Goal: Task Accomplishment & Management: Complete application form

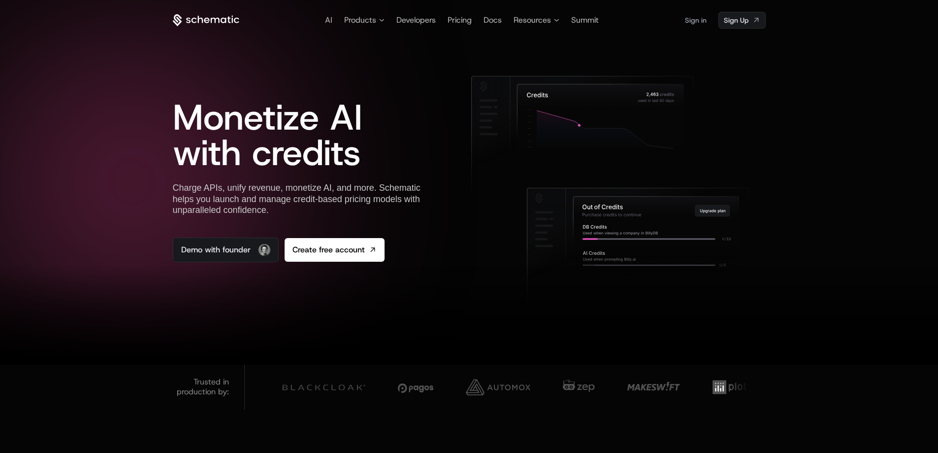
click at [304, 136] on span "Monetize AI with credits" at bounding box center [268, 135] width 190 height 83
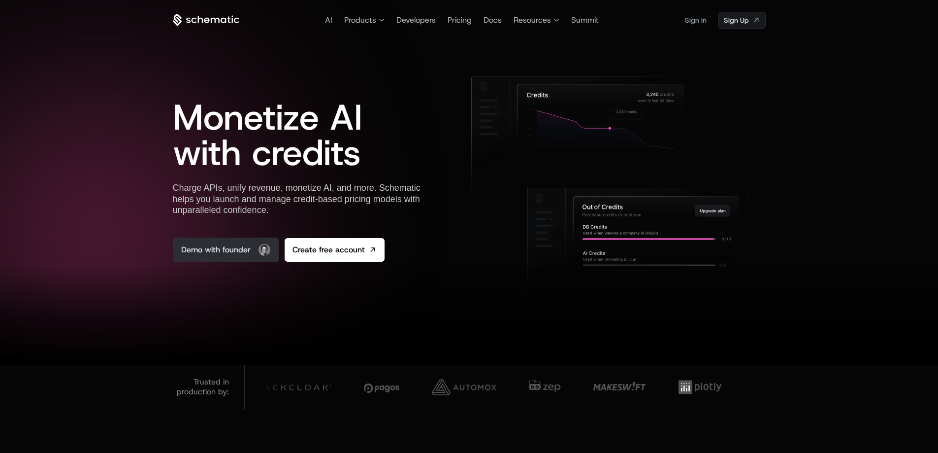
click at [238, 248] on link "Demo with founder" at bounding box center [226, 249] width 106 height 25
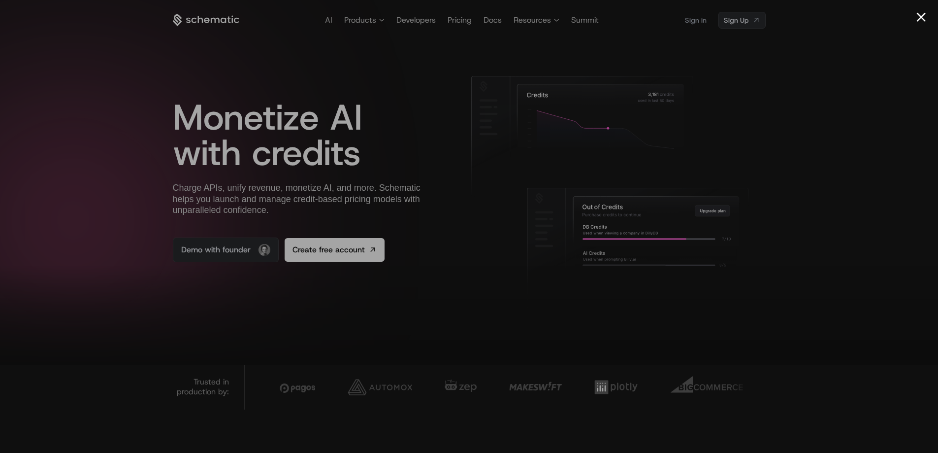
click at [818, 89] on div at bounding box center [469, 226] width 938 height 453
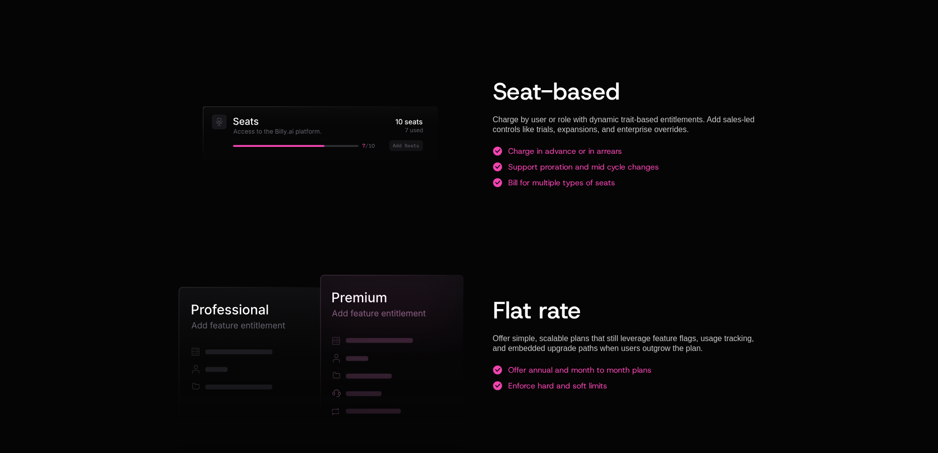
scroll to position [1357, 0]
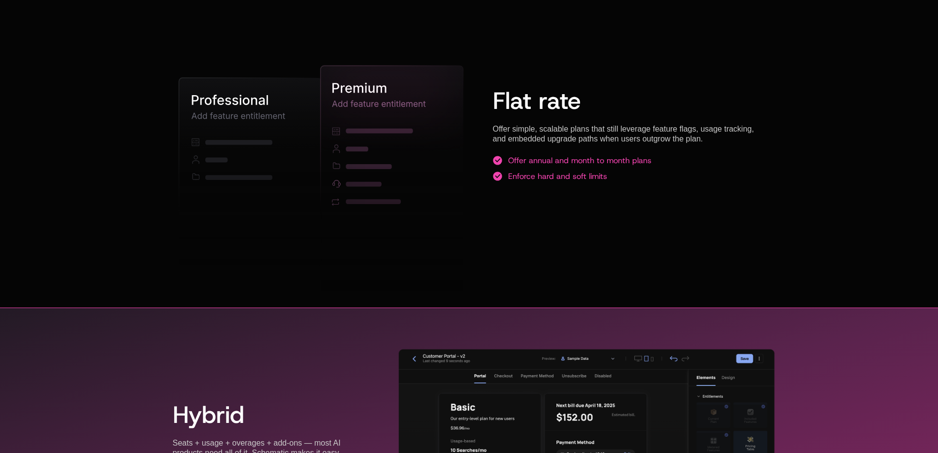
scroll to position [1798, 0]
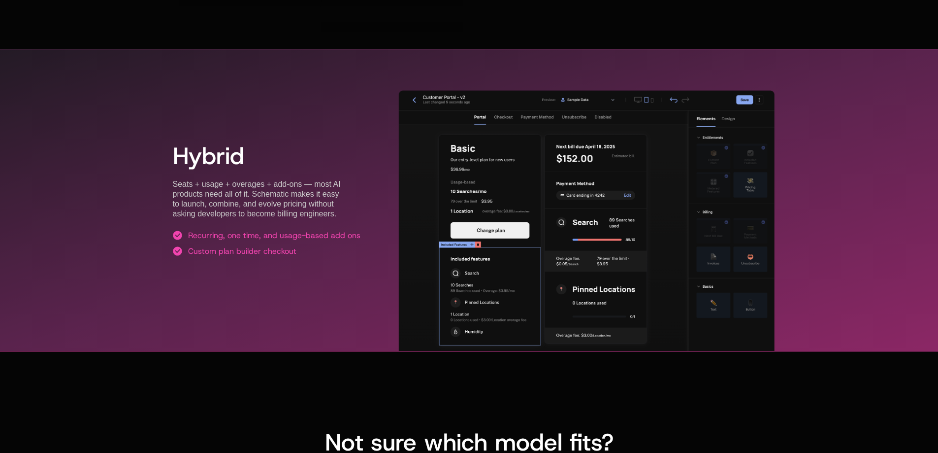
click at [299, 179] on div "Hybrid Seats + usage + overages + add-ons — most AI products need all of it. Sc…" at bounding box center [267, 200] width 188 height 160
click at [183, 183] on div "Seats + usage + overages + add-ons — most AI products need all of it. Schematic…" at bounding box center [267, 198] width 188 height 39
click at [202, 181] on div "Seats + usage + overages + add-ons — most AI products need all of it. Schematic…" at bounding box center [267, 198] width 188 height 39
click at [190, 183] on div "Seats + usage + overages + add-ons — most AI products need all of it. Schematic…" at bounding box center [267, 198] width 188 height 39
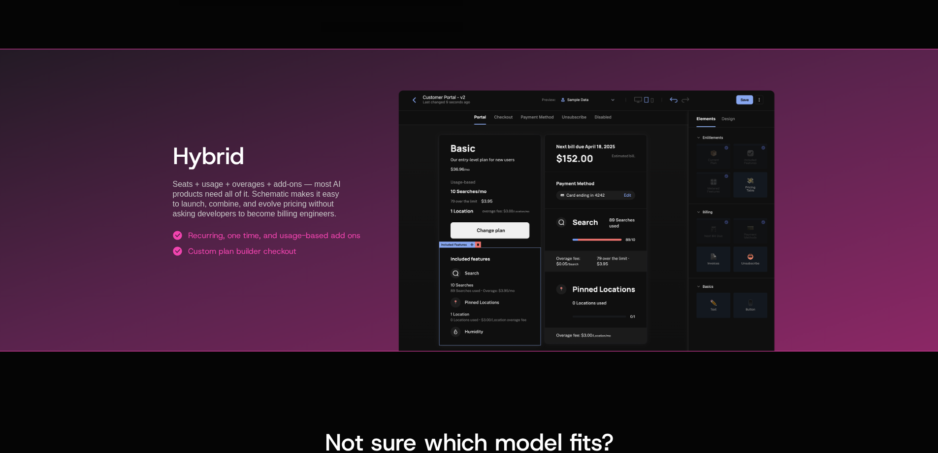
click at [220, 185] on div "Seats + usage + overages + add-ons — most AI products need all of it. Schematic…" at bounding box center [267, 198] width 188 height 39
drag, startPoint x: 221, startPoint y: 185, endPoint x: 233, endPoint y: 187, distance: 12.6
click at [221, 185] on div "Seats + usage + overages + add-ons — most AI products need all of it. Schematic…" at bounding box center [267, 198] width 188 height 39
click at [268, 189] on div "Seats + usage + overages + add-ons — most AI products need all of it. Schematic…" at bounding box center [267, 198] width 188 height 39
click at [267, 190] on div "Seats + usage + overages + add-ons — most AI products need all of it. Schematic…" at bounding box center [267, 198] width 188 height 39
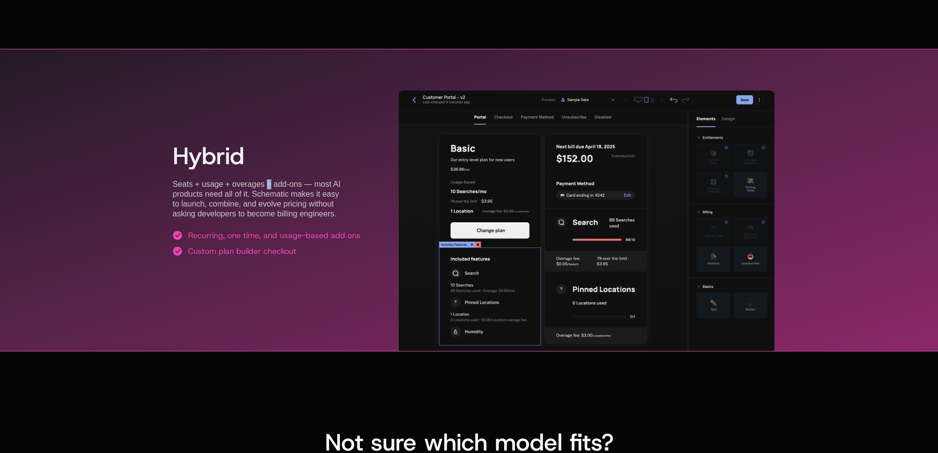
click at [307, 187] on div "Seats + usage + overages + add-ons — most AI products need all of it. Schematic…" at bounding box center [267, 198] width 188 height 39
click at [284, 165] on h2 "Hybrid" at bounding box center [267, 156] width 188 height 24
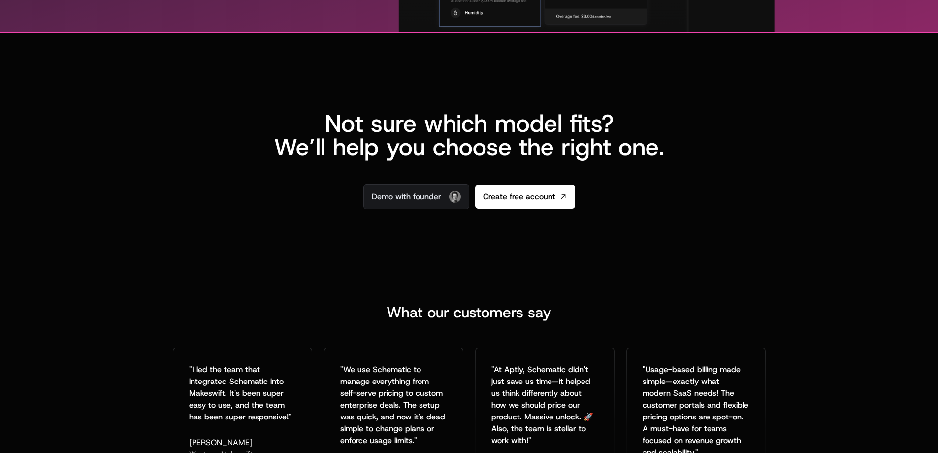
scroll to position [1799, 0]
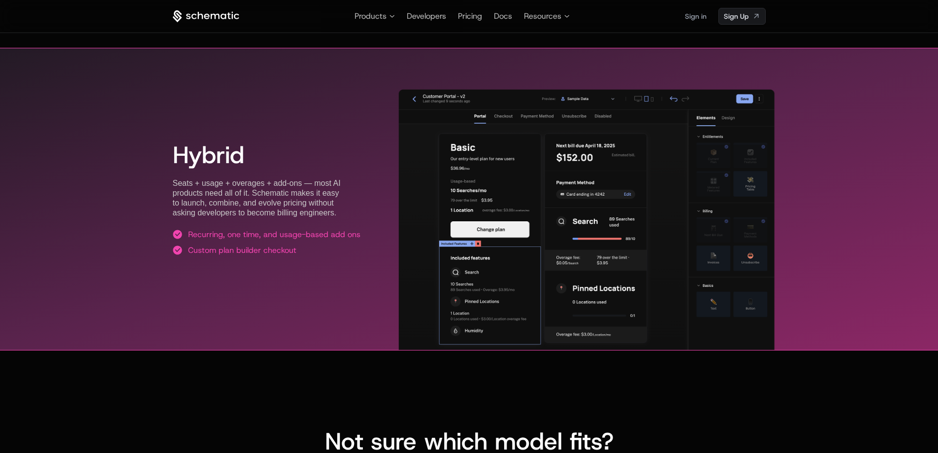
drag, startPoint x: 221, startPoint y: 231, endPoint x: 241, endPoint y: 232, distance: 20.2
click at [231, 231] on div "Recurring, one time, and usage-based add ons" at bounding box center [274, 235] width 172 height 10
drag, startPoint x: 253, startPoint y: 231, endPoint x: 274, endPoint y: 231, distance: 21.2
click at [267, 231] on div "Recurring, one time, and usage-based add ons" at bounding box center [274, 235] width 172 height 10
drag, startPoint x: 310, startPoint y: 231, endPoint x: 335, endPoint y: 231, distance: 24.6
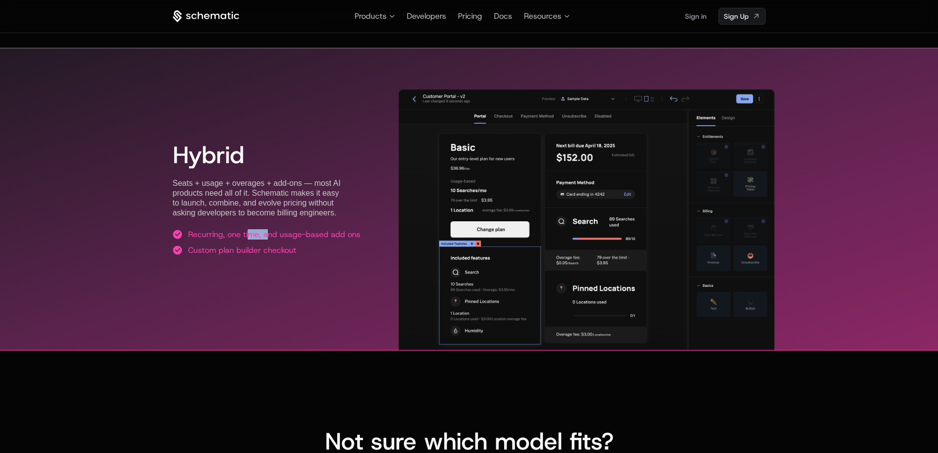
click at [329, 231] on div "Recurring, one time, and usage-based add ons" at bounding box center [274, 235] width 172 height 10
drag, startPoint x: 342, startPoint y: 249, endPoint x: 336, endPoint y: 251, distance: 6.9
click at [338, 251] on li "Custom plan builder checkout" at bounding box center [267, 250] width 188 height 10
drag, startPoint x: 235, startPoint y: 234, endPoint x: 253, endPoint y: 234, distance: 18.2
click at [250, 234] on div "Recurring, one time, and usage-based add ons" at bounding box center [274, 235] width 172 height 10
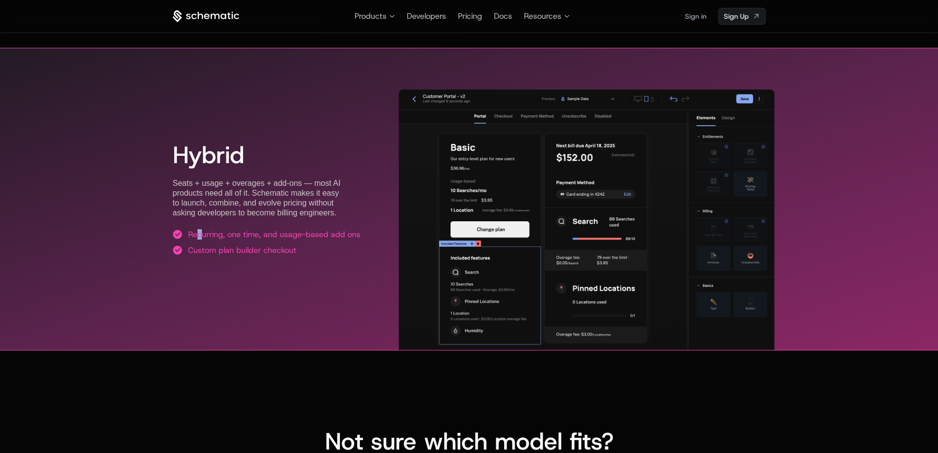
drag, startPoint x: 196, startPoint y: 233, endPoint x: 216, endPoint y: 233, distance: 20.2
click at [215, 233] on div "Recurring, one time, and usage-based add ons" at bounding box center [274, 235] width 172 height 10
drag, startPoint x: 238, startPoint y: 231, endPoint x: 264, endPoint y: 231, distance: 26.1
click at [260, 231] on div "Recurring, one time, and usage-based add ons" at bounding box center [274, 235] width 172 height 10
drag, startPoint x: 297, startPoint y: 232, endPoint x: 342, endPoint y: 238, distance: 45.1
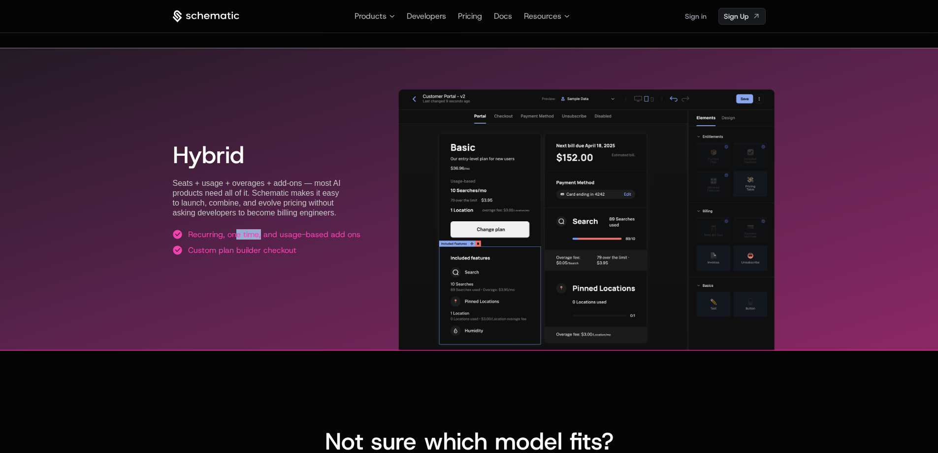
click at [319, 235] on div "Recurring, one time, and usage-based add ons" at bounding box center [274, 235] width 172 height 10
click at [363, 237] on div "Hybrid Seats + usage + overages + add-ons — most AI products need all of it. Sc…" at bounding box center [469, 199] width 593 height 207
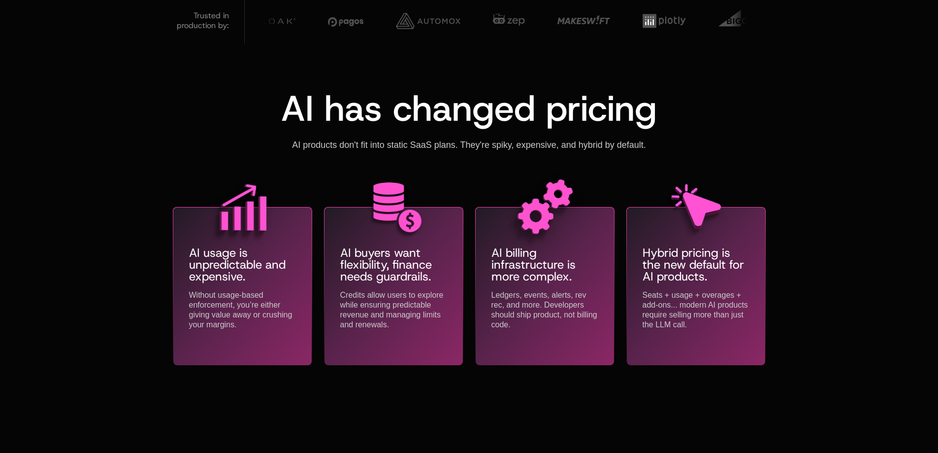
scroll to position [125, 0]
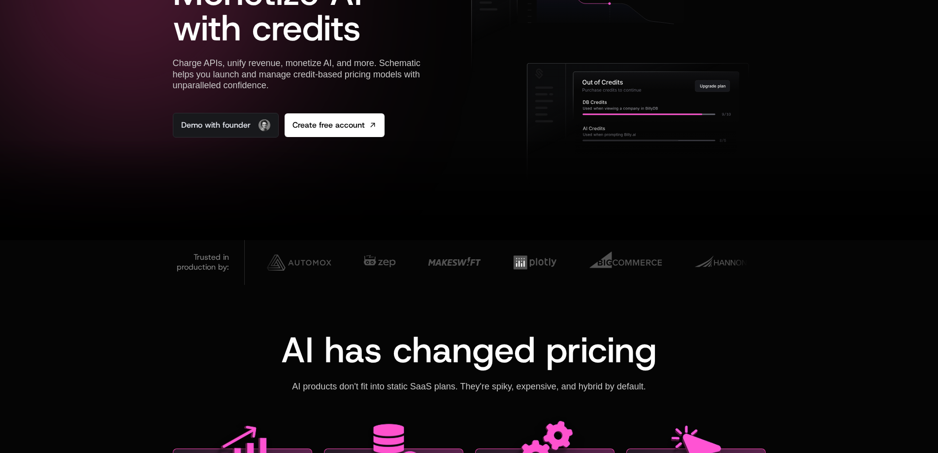
click at [460, 174] on div at bounding box center [469, 190] width 938 height 99
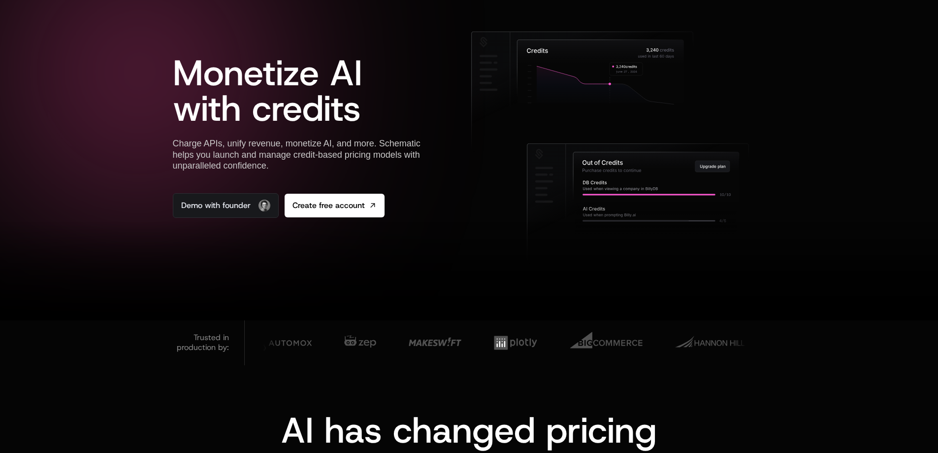
scroll to position [0, 0]
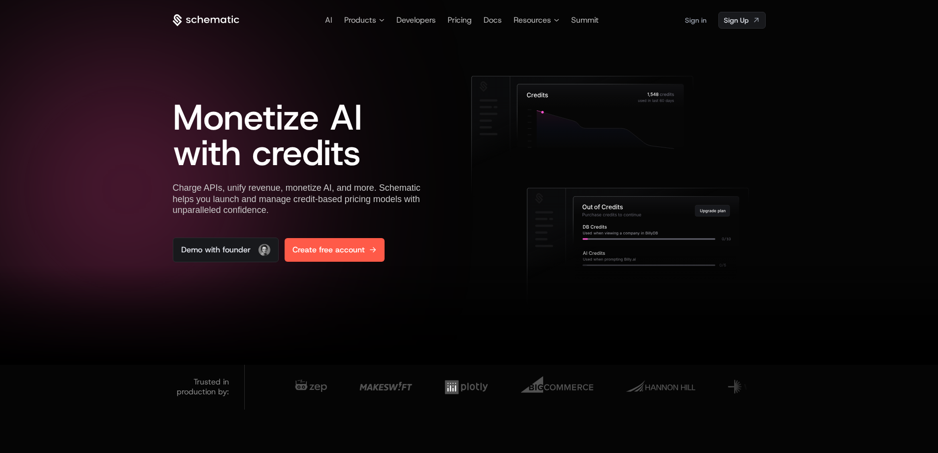
click at [334, 257] on link "Create free account" at bounding box center [335, 250] width 100 height 24
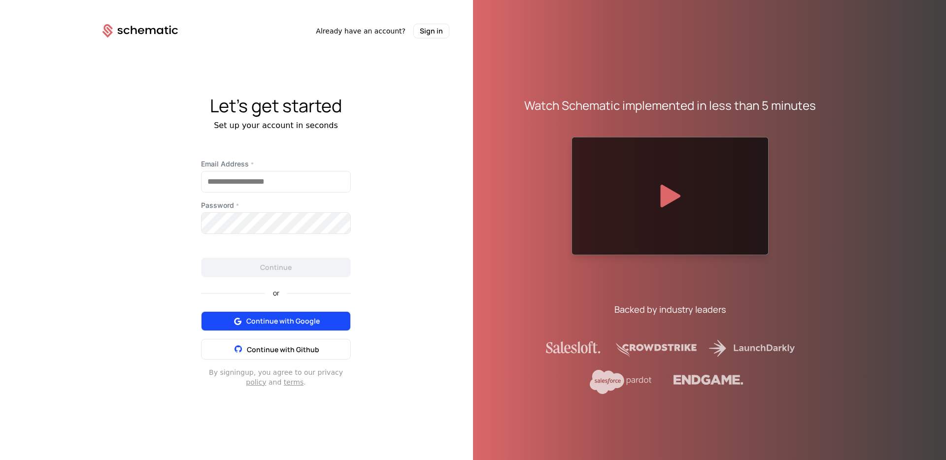
click at [288, 317] on span "Continue with Google" at bounding box center [282, 321] width 73 height 10
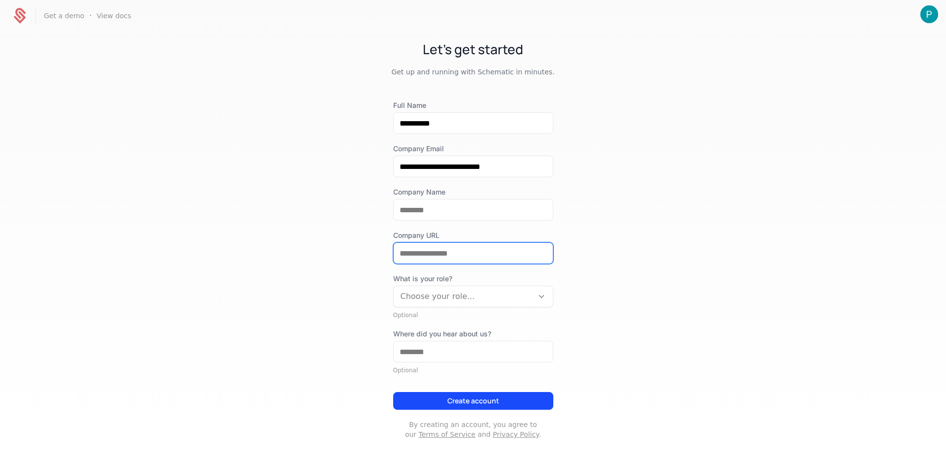
click at [436, 249] on input "Company URL" at bounding box center [473, 253] width 159 height 21
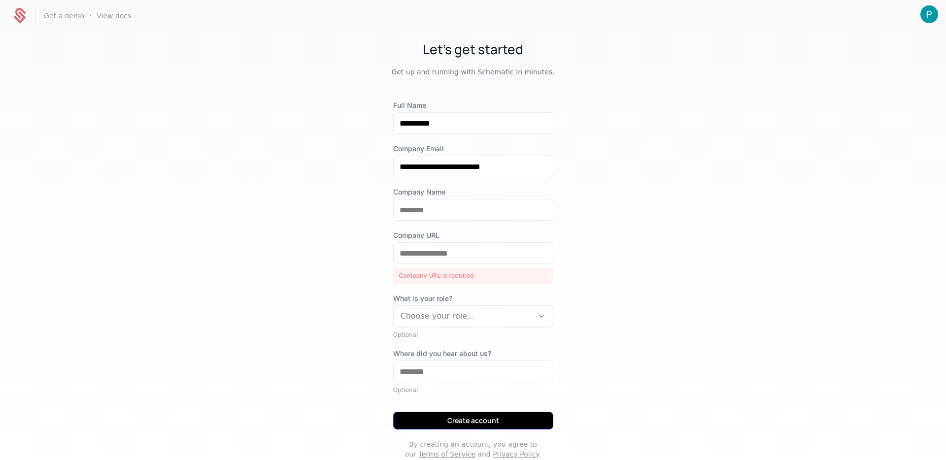
click at [468, 400] on div "**********" at bounding box center [473, 279] width 160 height 359
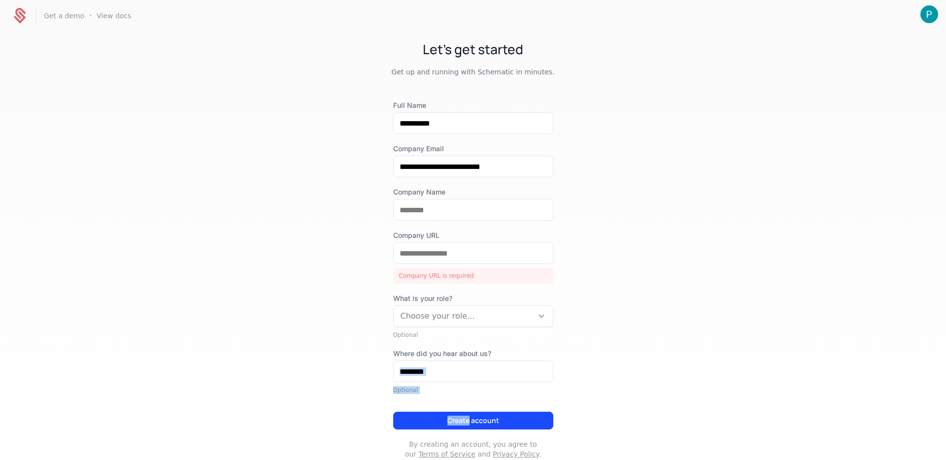
drag, startPoint x: 468, startPoint y: 400, endPoint x: 455, endPoint y: 333, distance: 68.4
click at [466, 369] on div "**********" at bounding box center [473, 279] width 160 height 359
click at [428, 247] on input "Company URL" at bounding box center [473, 253] width 159 height 21
click at [431, 219] on input "Company Name" at bounding box center [473, 209] width 159 height 21
click at [413, 208] on input "Company Name" at bounding box center [473, 209] width 159 height 21
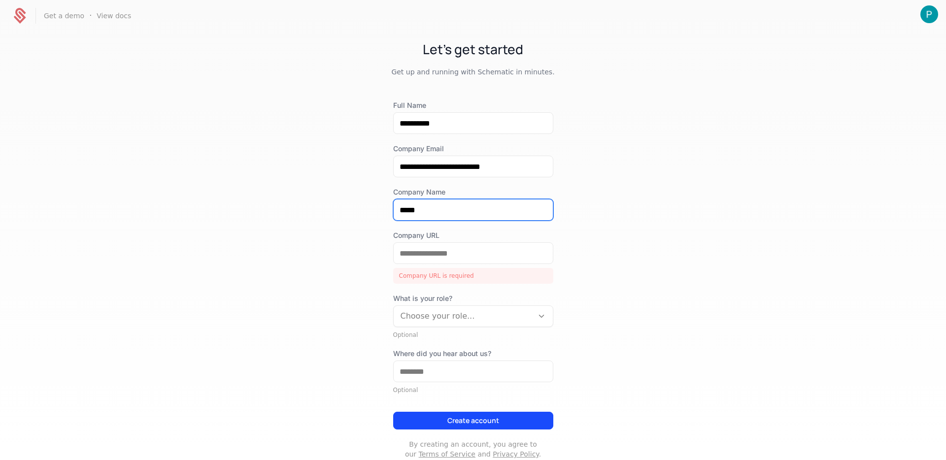
type input "*****"
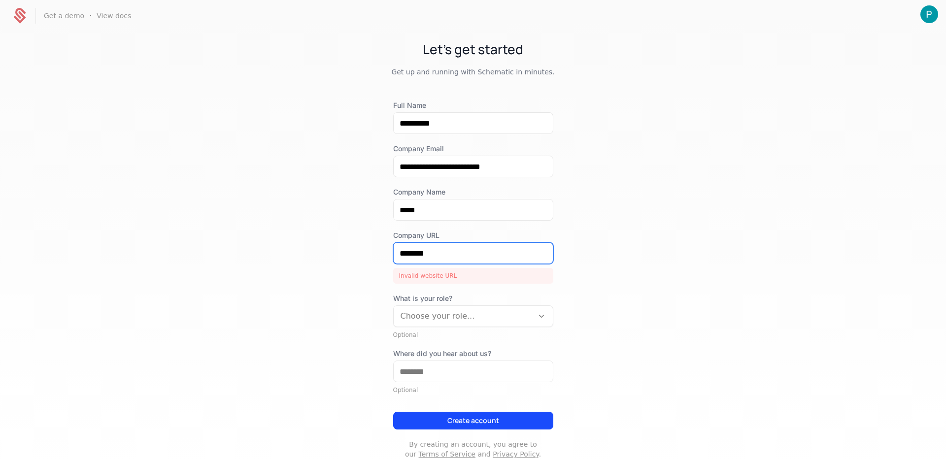
type input "********"
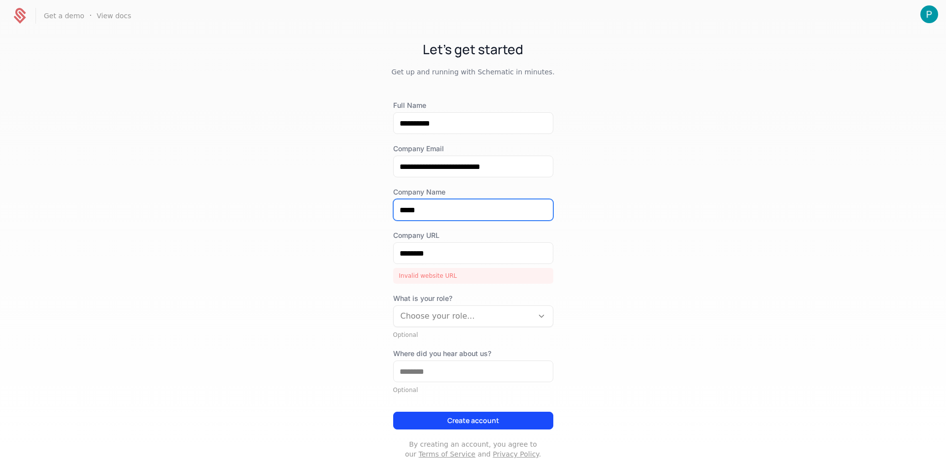
click at [459, 212] on input "*****" at bounding box center [473, 209] width 159 height 21
type input "**********"
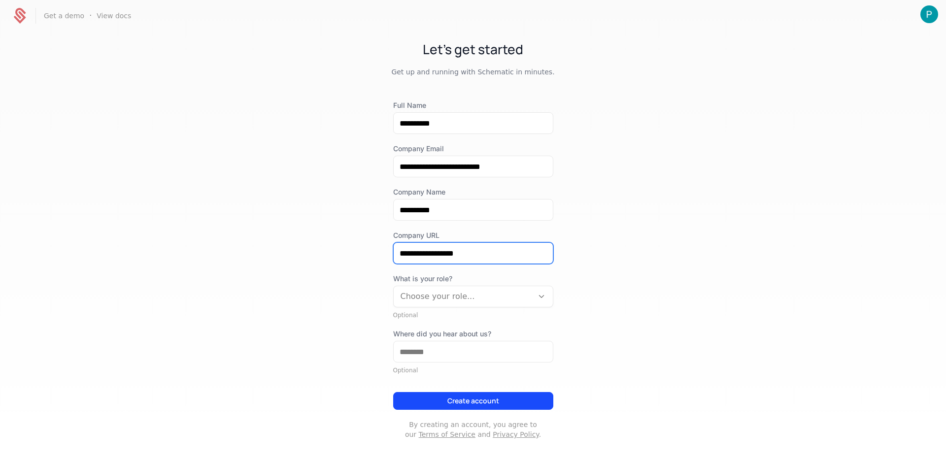
type input "**********"
click at [482, 301] on div at bounding box center [463, 297] width 126 height 14
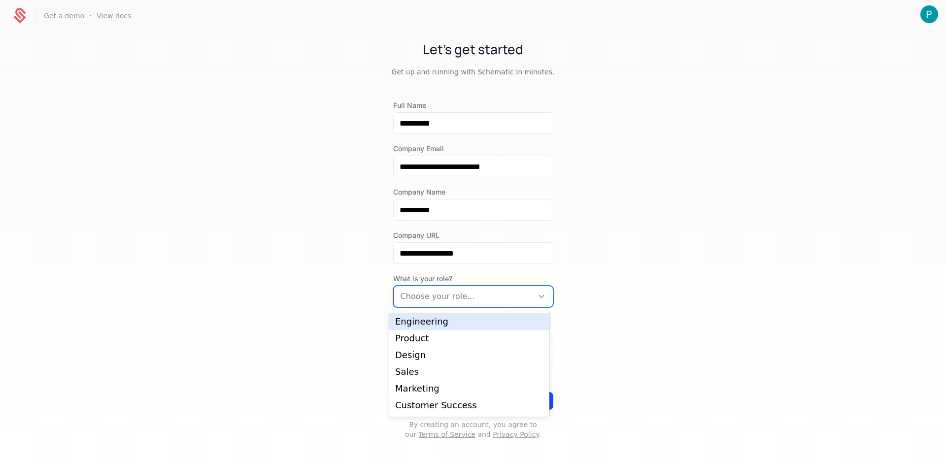
click at [440, 329] on div "Engineering" at bounding box center [469, 321] width 160 height 17
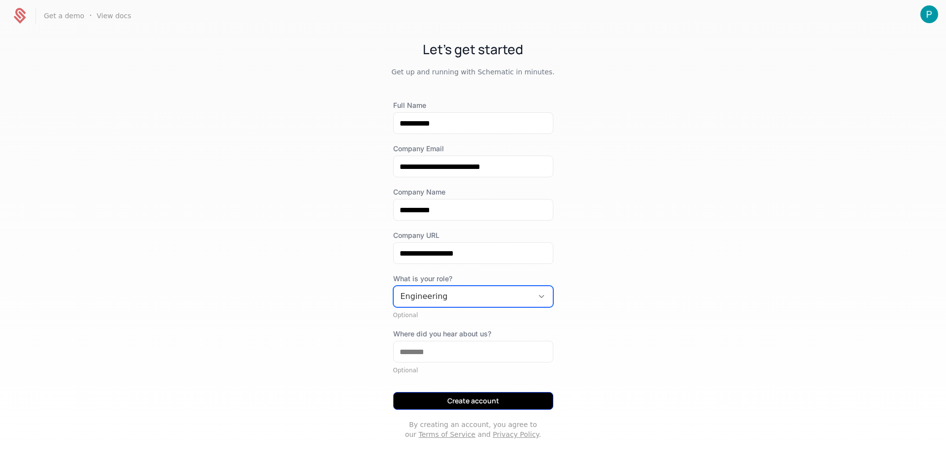
click at [461, 402] on button "Create account" at bounding box center [473, 401] width 160 height 18
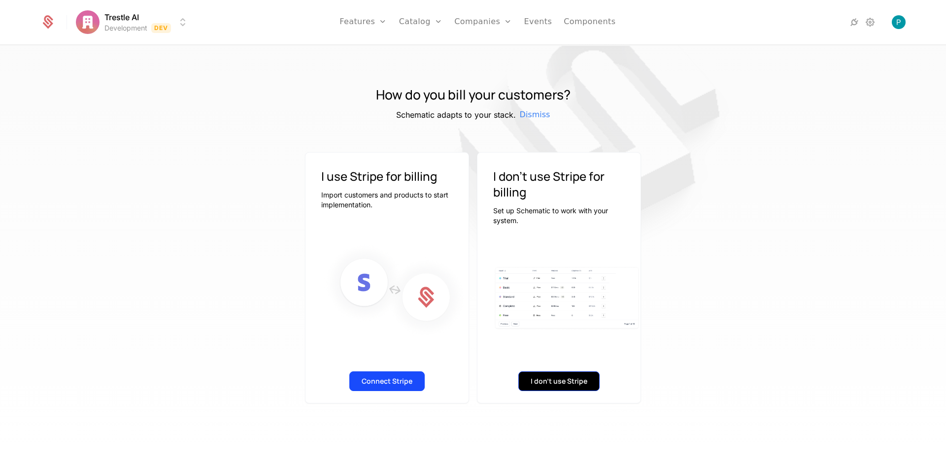
click at [544, 376] on button "I don't use Stripe" at bounding box center [558, 381] width 81 height 20
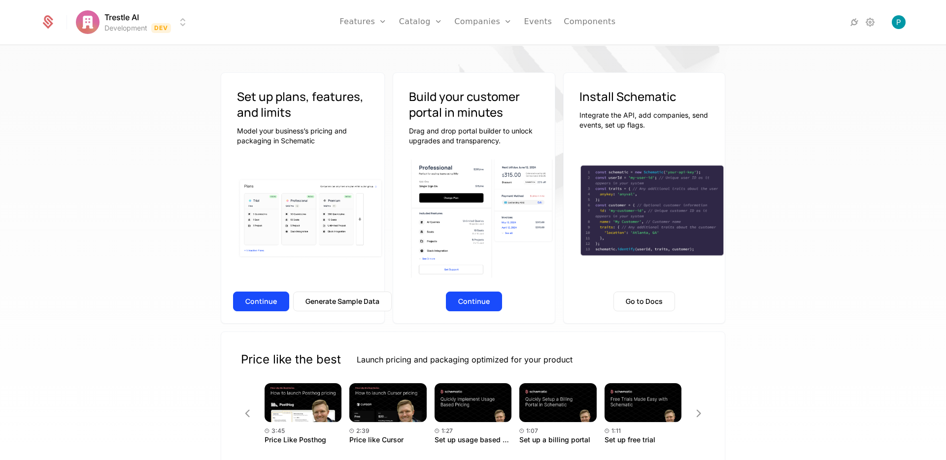
scroll to position [53, 0]
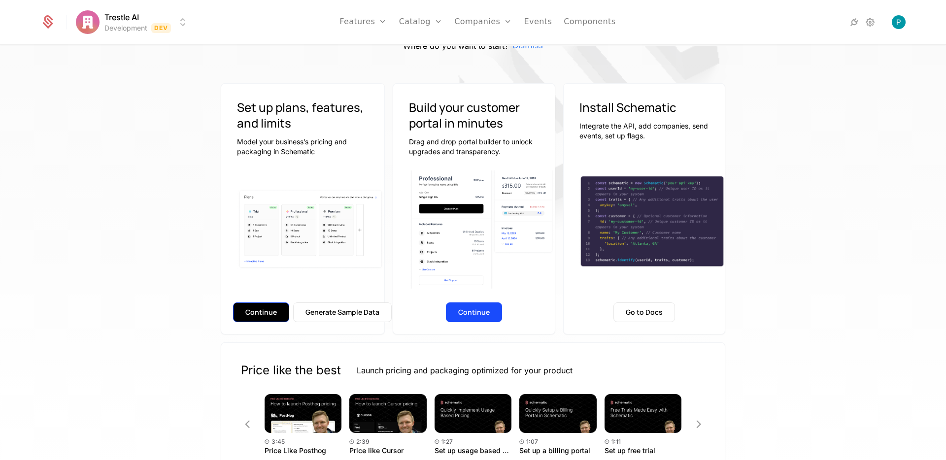
click at [265, 309] on button "Continue" at bounding box center [261, 312] width 56 height 20
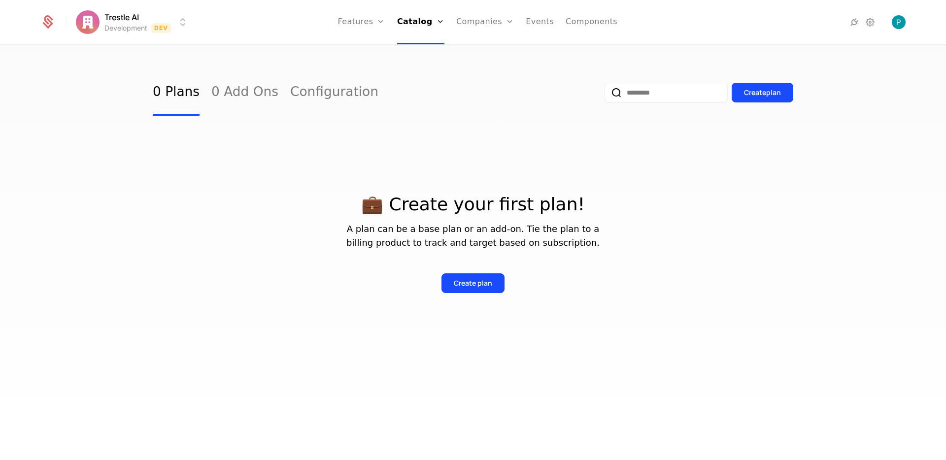
click at [561, 263] on div "Create plan" at bounding box center [473, 275] width 640 height 35
drag, startPoint x: 227, startPoint y: 90, endPoint x: 252, endPoint y: 97, distance: 26.5
click at [227, 90] on link "0 Add Ons" at bounding box center [244, 92] width 67 height 46
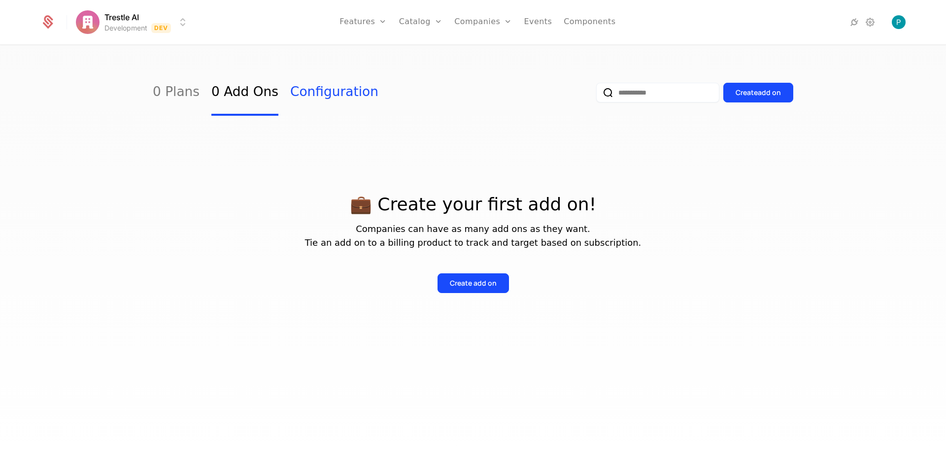
click at [309, 103] on link "Configuration" at bounding box center [334, 92] width 88 height 46
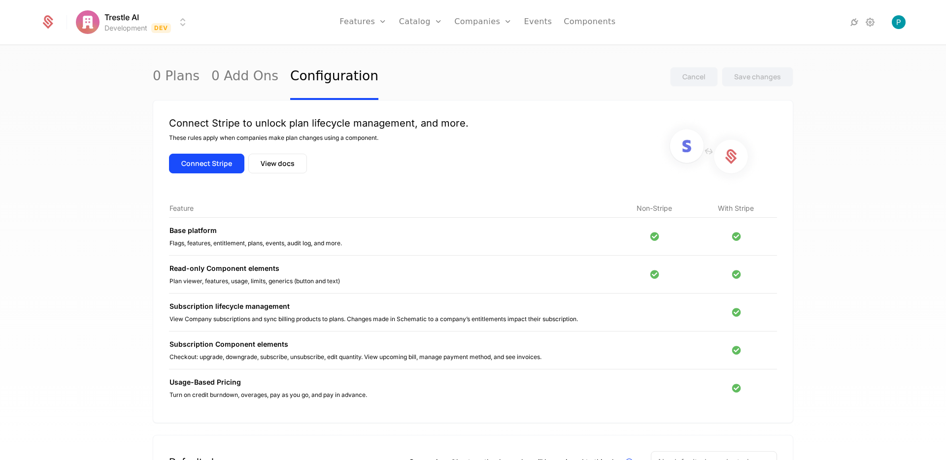
click at [855, 217] on div "0 Plans 0 Add Ons Configuration Cancel Save changes Connect Stripe to unlock pl…" at bounding box center [473, 256] width 946 height 420
click at [165, 68] on link "0 Plans" at bounding box center [176, 77] width 47 height 46
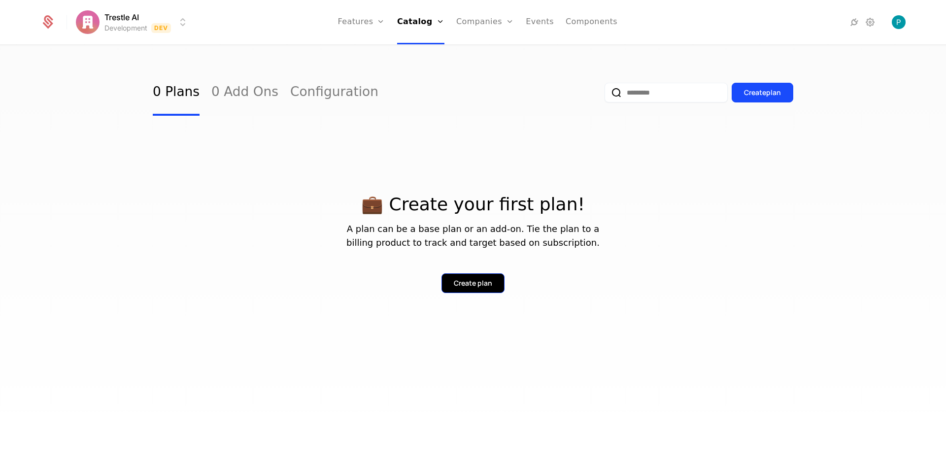
click at [489, 291] on button "Create plan" at bounding box center [472, 283] width 63 height 20
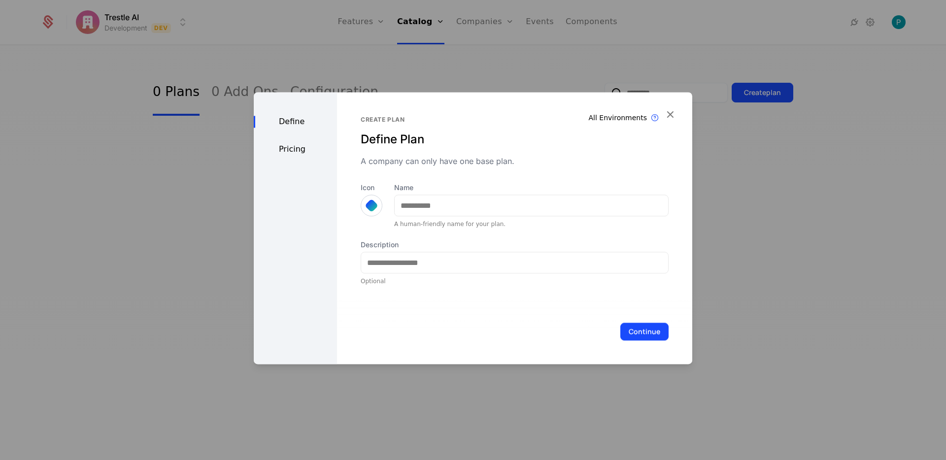
click at [282, 151] on div "Pricing" at bounding box center [295, 149] width 83 height 12
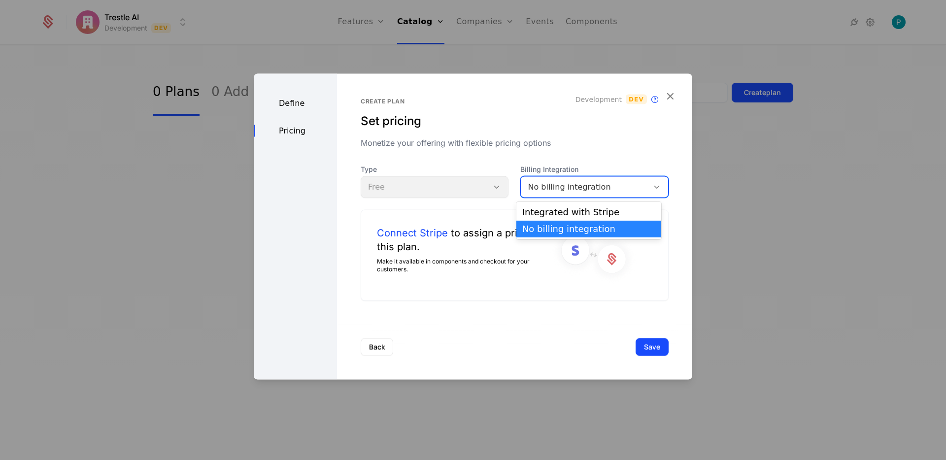
click at [606, 191] on div "No billing integration" at bounding box center [585, 187] width 114 height 12
click at [524, 125] on div "Set pricing" at bounding box center [515, 121] width 308 height 16
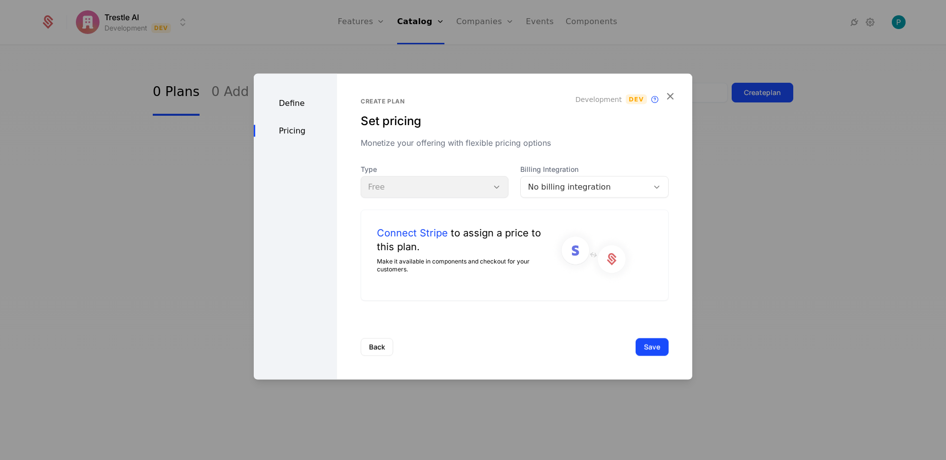
click at [574, 189] on div "No billing integration" at bounding box center [585, 187] width 114 height 12
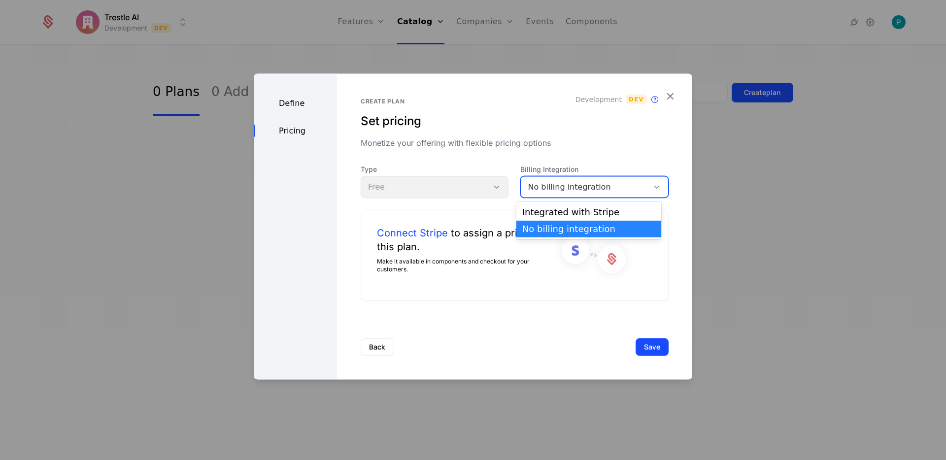
click at [540, 149] on div "Create plan Set pricing Monetize your offering with flexible pricing options De…" at bounding box center [515, 199] width 308 height 203
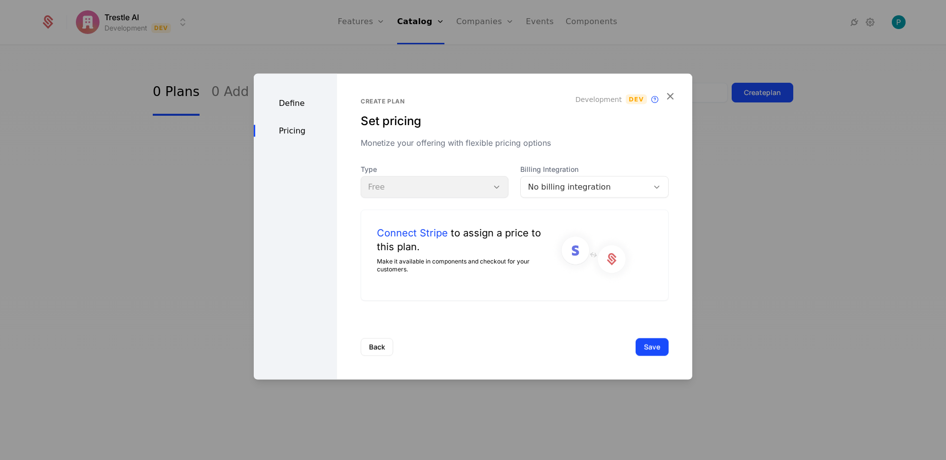
click at [285, 105] on div "Define" at bounding box center [295, 104] width 83 height 12
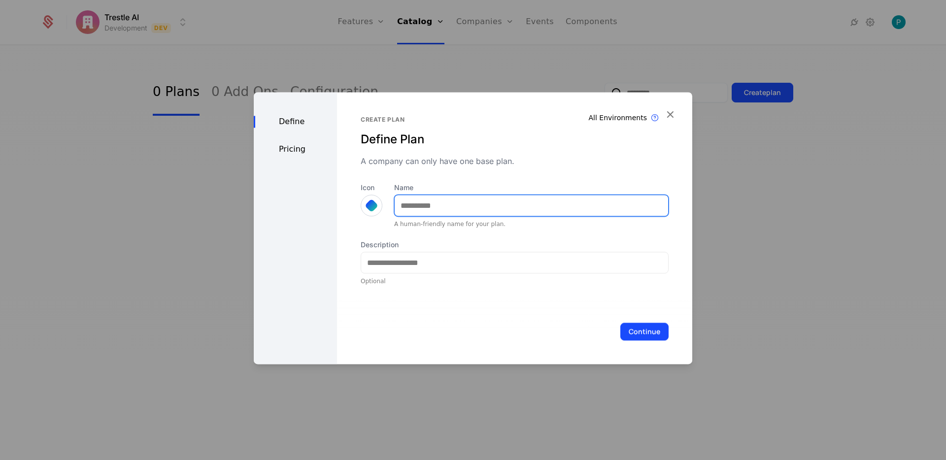
click at [461, 202] on input "Name" at bounding box center [531, 205] width 273 height 21
type input "**********"
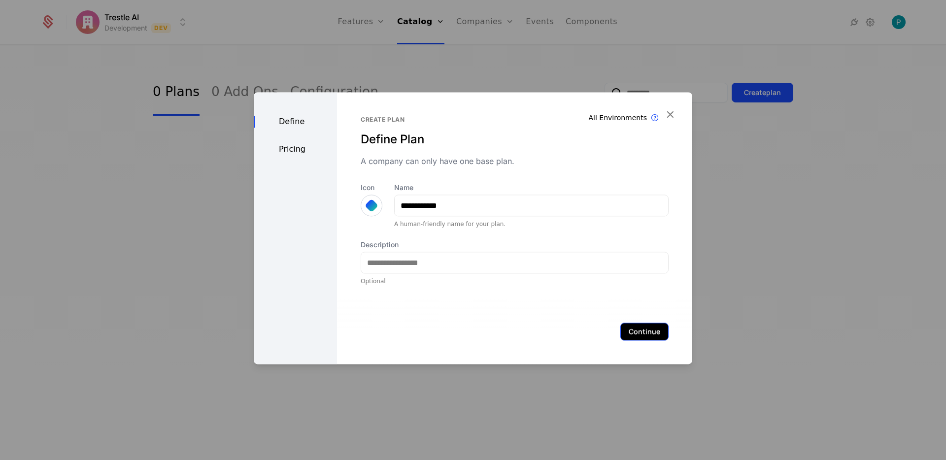
click at [625, 323] on button "Continue" at bounding box center [644, 332] width 48 height 18
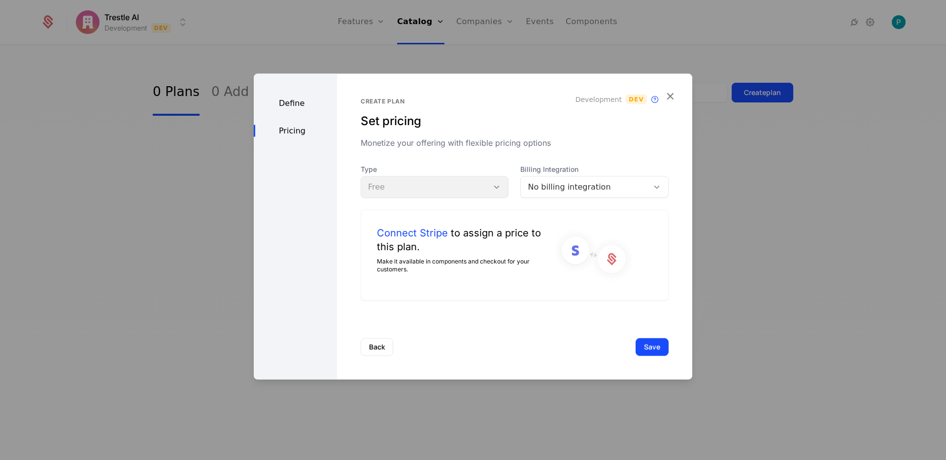
click at [455, 183] on div "Type Free" at bounding box center [435, 181] width 148 height 33
click at [457, 189] on div "Type Free" at bounding box center [435, 181] width 148 height 33
click at [458, 190] on div "Type Free" at bounding box center [435, 181] width 148 height 33
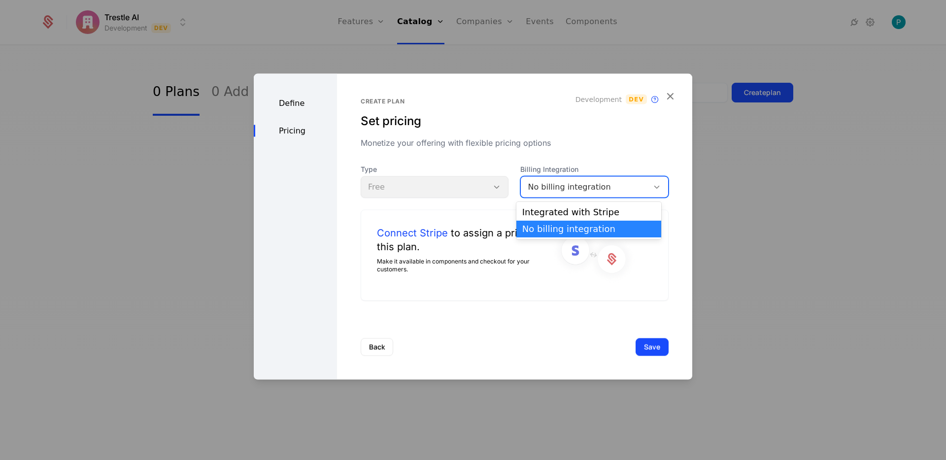
click at [568, 188] on div "No billing integration" at bounding box center [585, 187] width 114 height 12
click at [557, 206] on div "Integrated with Stripe" at bounding box center [588, 212] width 145 height 17
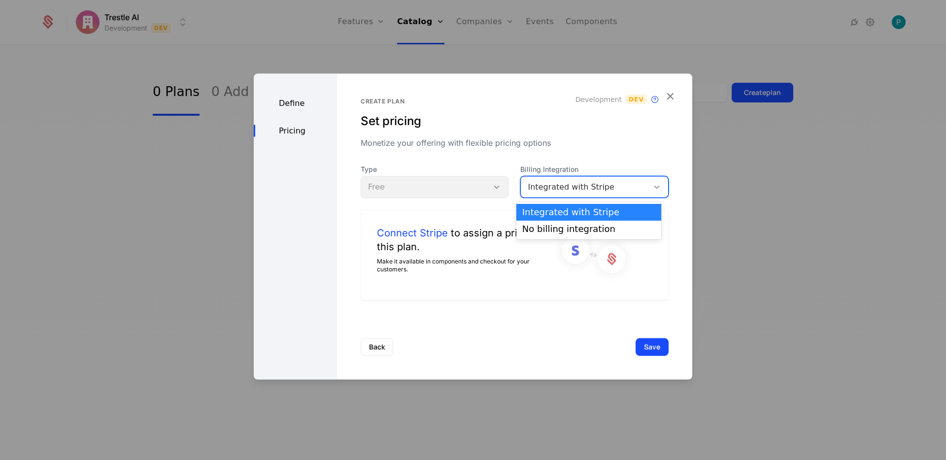
click at [566, 190] on div "Integrated with Stripe" at bounding box center [585, 187] width 114 height 12
click at [562, 226] on div "No billing integration" at bounding box center [588, 229] width 133 height 9
click at [574, 194] on div "No billing integration" at bounding box center [585, 187] width 128 height 14
click at [551, 218] on div "Integrated with Stripe" at bounding box center [588, 212] width 145 height 17
click at [567, 194] on div "Integrated with Stripe" at bounding box center [585, 187] width 128 height 14
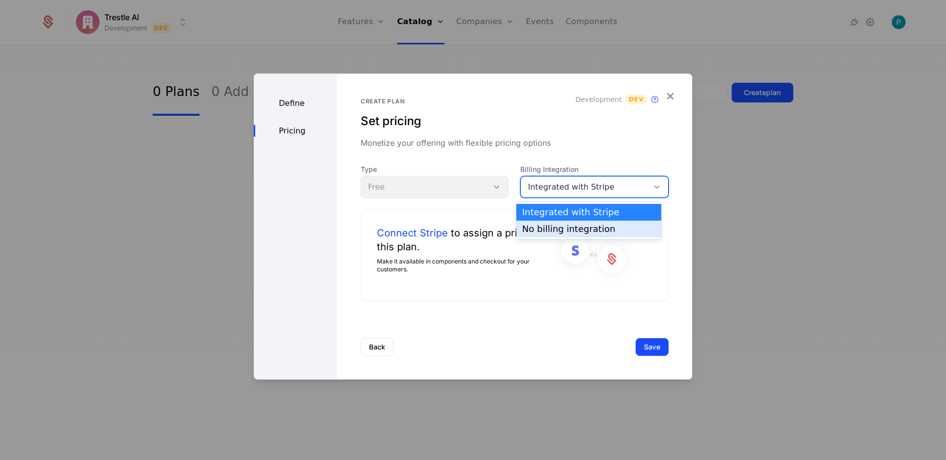
click at [570, 225] on div "No billing integration" at bounding box center [588, 229] width 133 height 9
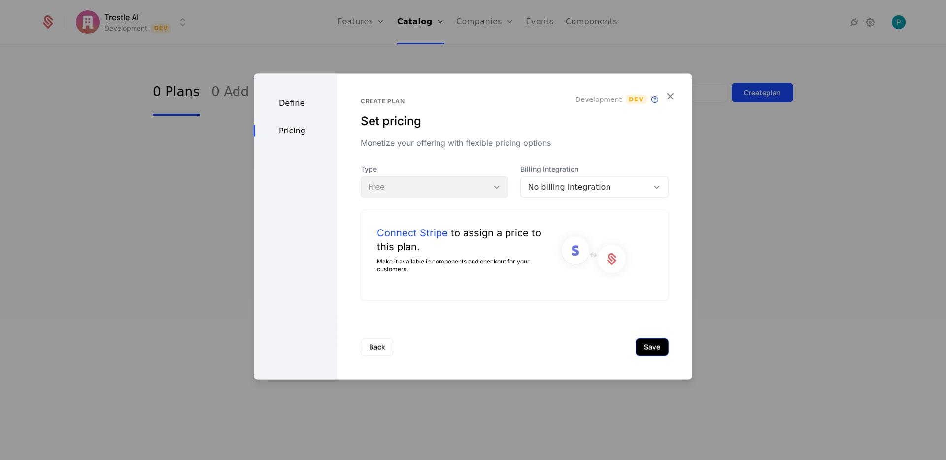
click at [651, 349] on button "Save" at bounding box center [651, 347] width 33 height 18
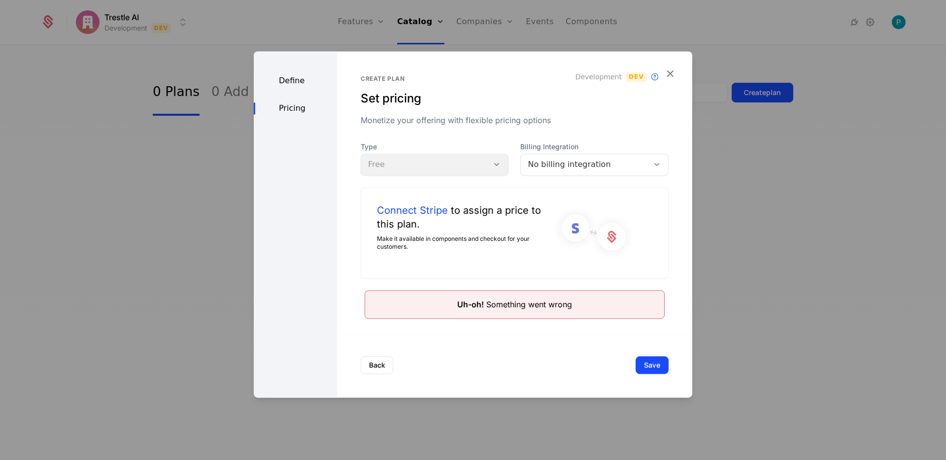
click at [492, 298] on div "Uh-oh! Something went wrong" at bounding box center [514, 304] width 115 height 12
click at [404, 172] on div "Type Free" at bounding box center [435, 158] width 148 height 33
click at [303, 84] on div "Define" at bounding box center [295, 81] width 83 height 12
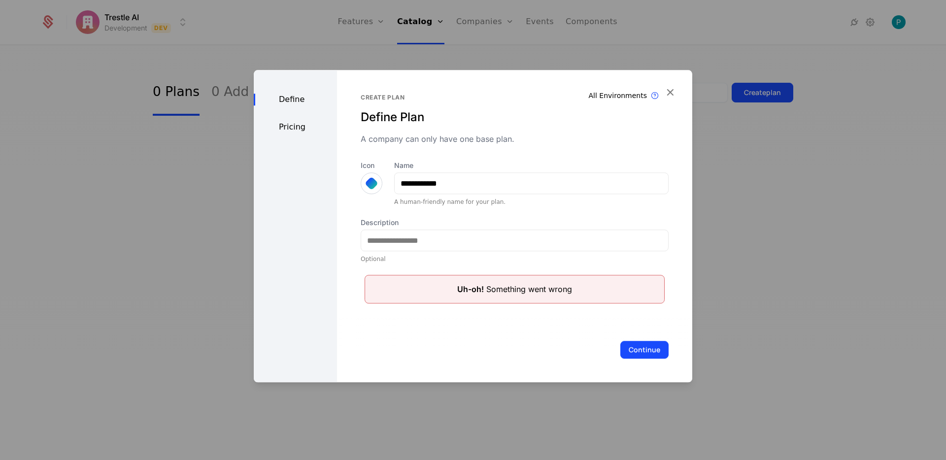
click at [295, 126] on div "Pricing" at bounding box center [295, 127] width 83 height 12
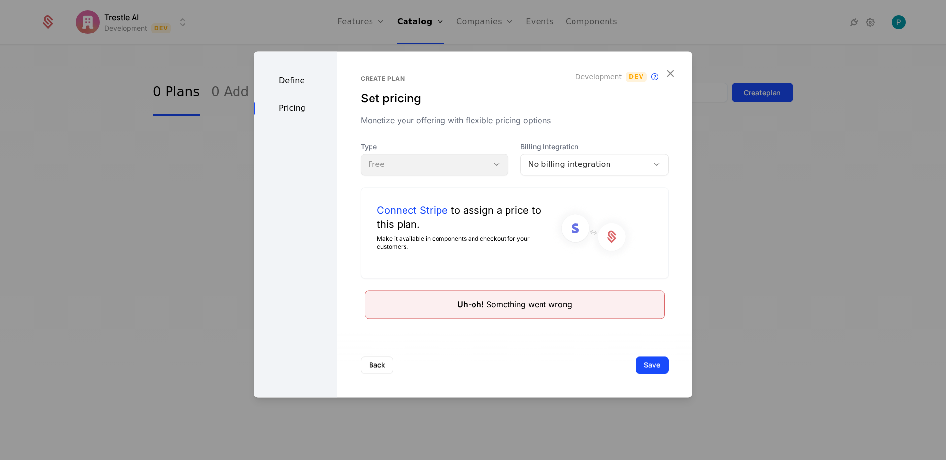
click at [610, 163] on div "No billing integration" at bounding box center [585, 165] width 114 height 12
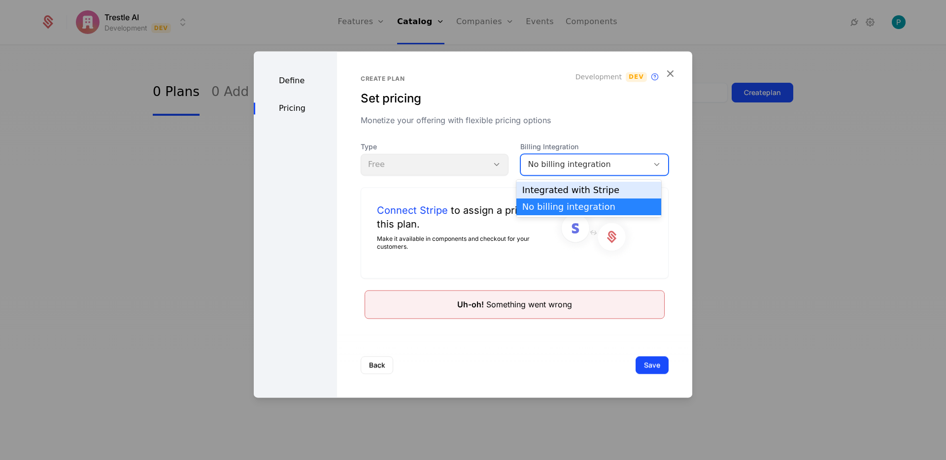
click at [578, 197] on div "Integrated with Stripe" at bounding box center [588, 190] width 145 height 17
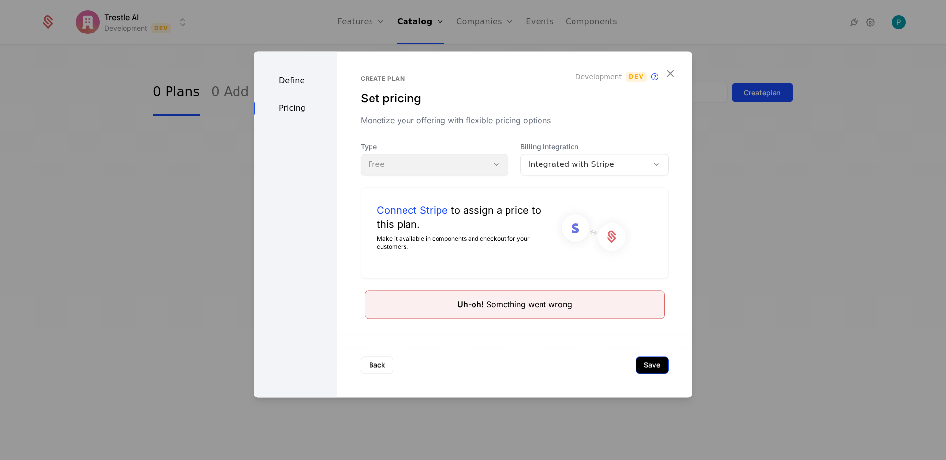
click at [643, 369] on button "Save" at bounding box center [651, 365] width 33 height 18
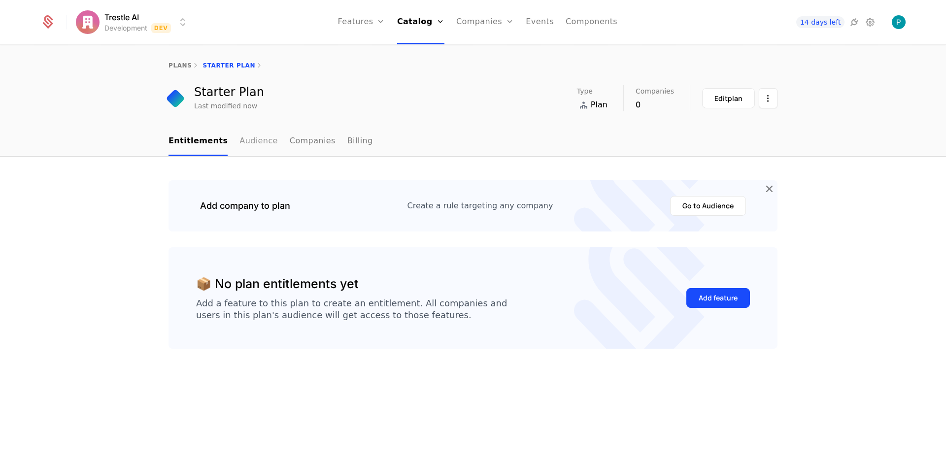
click at [239, 142] on link "Audience" at bounding box center [258, 141] width 38 height 29
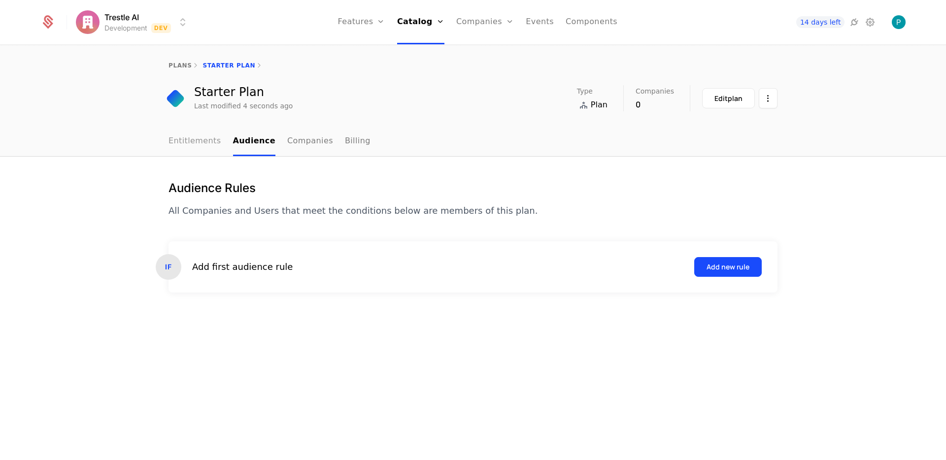
click at [186, 146] on link "Entitlements" at bounding box center [194, 141] width 53 height 29
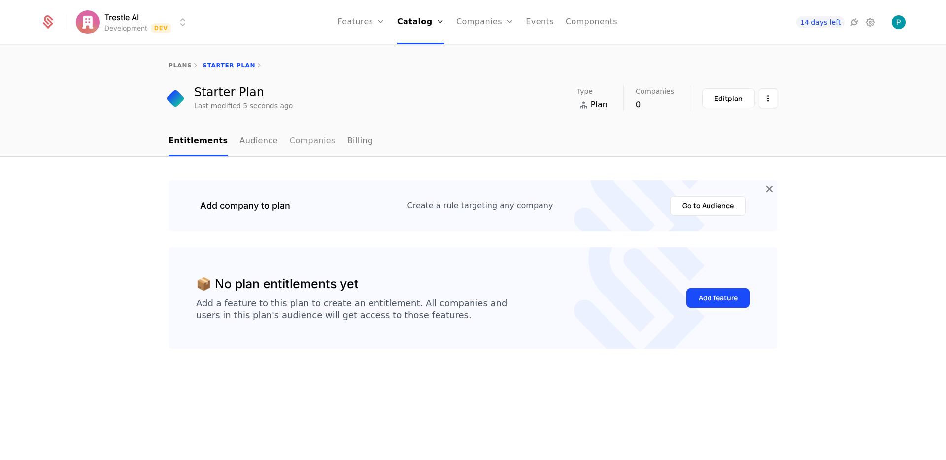
click at [307, 149] on link "Companies" at bounding box center [313, 141] width 46 height 29
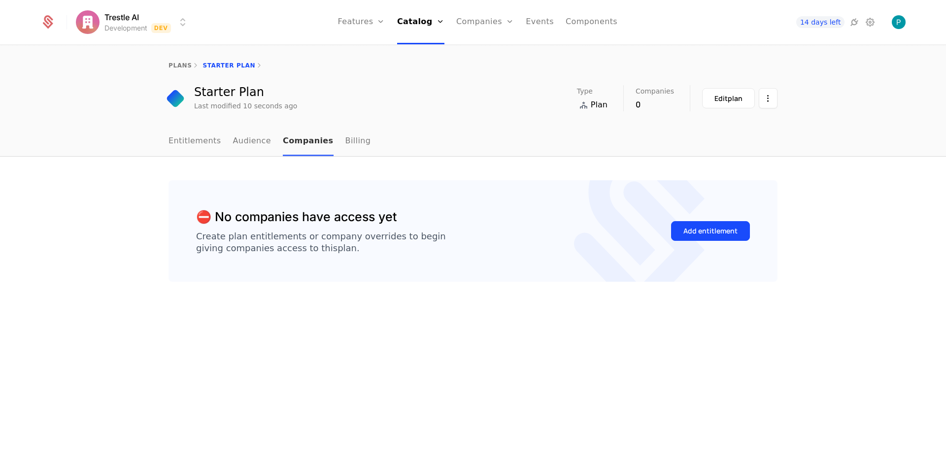
drag, startPoint x: 347, startPoint y: 146, endPoint x: 292, endPoint y: 155, distance: 55.8
click at [347, 147] on link "Billing" at bounding box center [358, 141] width 26 height 29
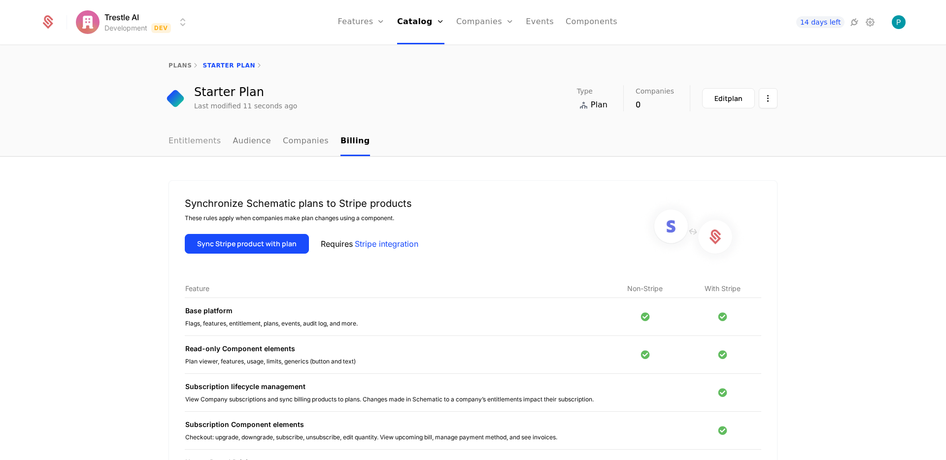
drag, startPoint x: 178, startPoint y: 142, endPoint x: 195, endPoint y: 142, distance: 16.3
click at [179, 142] on link "Entitlements" at bounding box center [194, 141] width 53 height 29
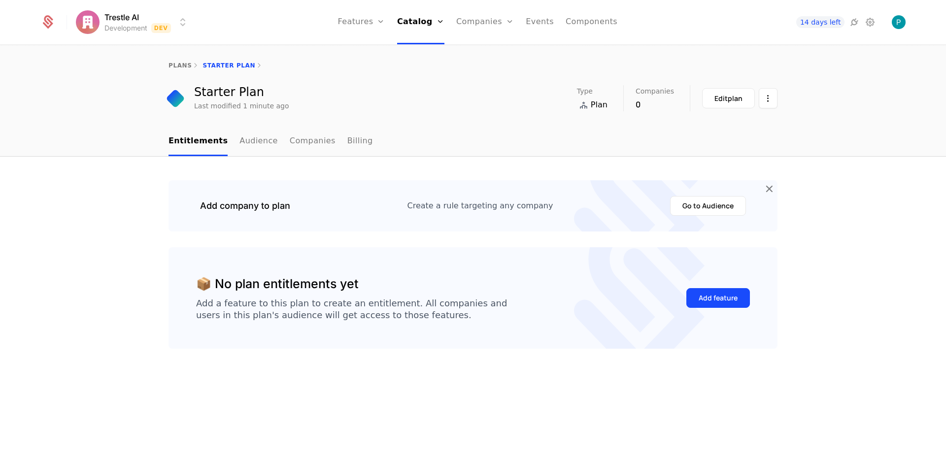
click at [366, 314] on div "Add a feature to this plan to create an entitlement. All companies and users in…" at bounding box center [351, 309] width 311 height 24
click at [247, 144] on link "Audience" at bounding box center [258, 141] width 38 height 29
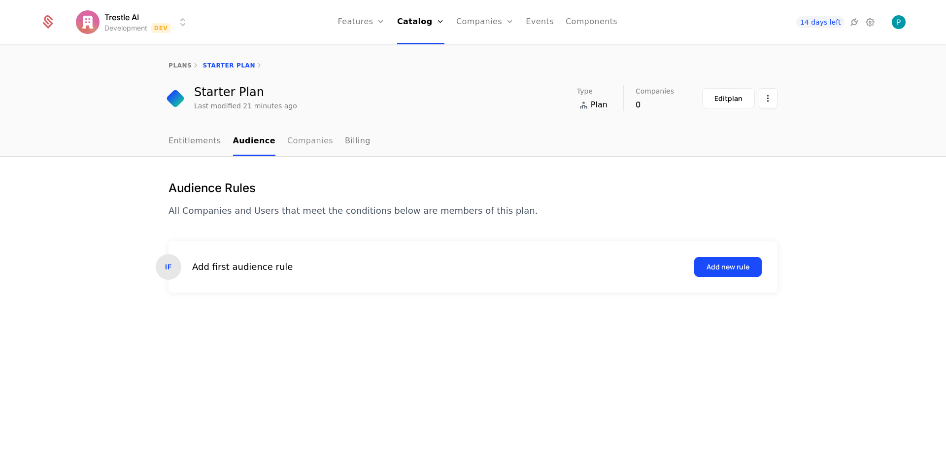
click at [316, 138] on link "Companies" at bounding box center [310, 141] width 46 height 29
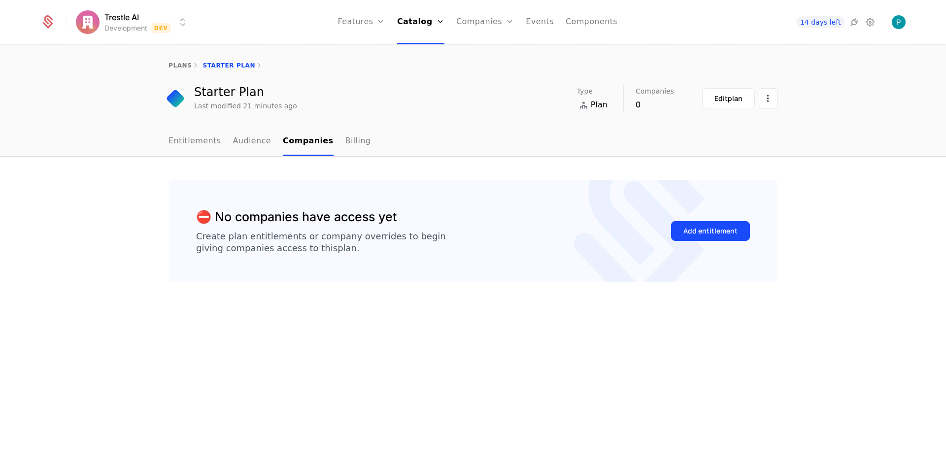
click at [359, 137] on nav "Entitlements Audience Companies Billing" at bounding box center [472, 141] width 609 height 29
click at [345, 141] on link "Billing" at bounding box center [358, 141] width 26 height 29
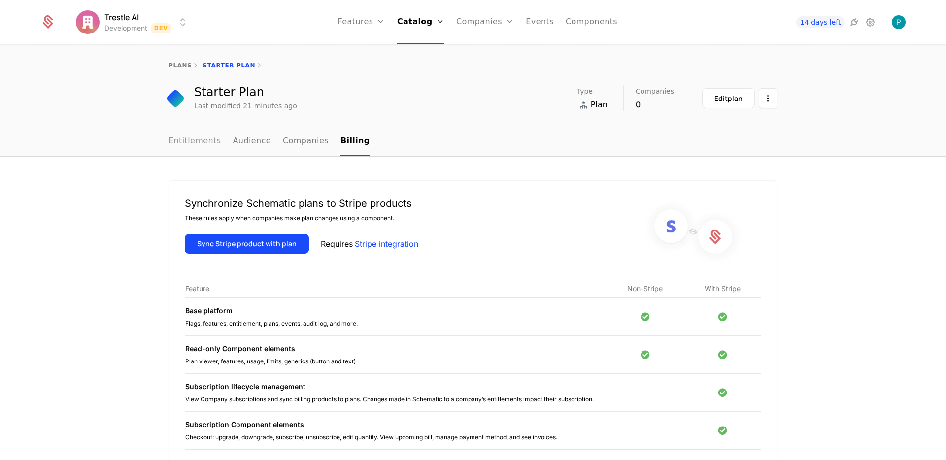
click at [199, 142] on link "Entitlements" at bounding box center [194, 141] width 53 height 29
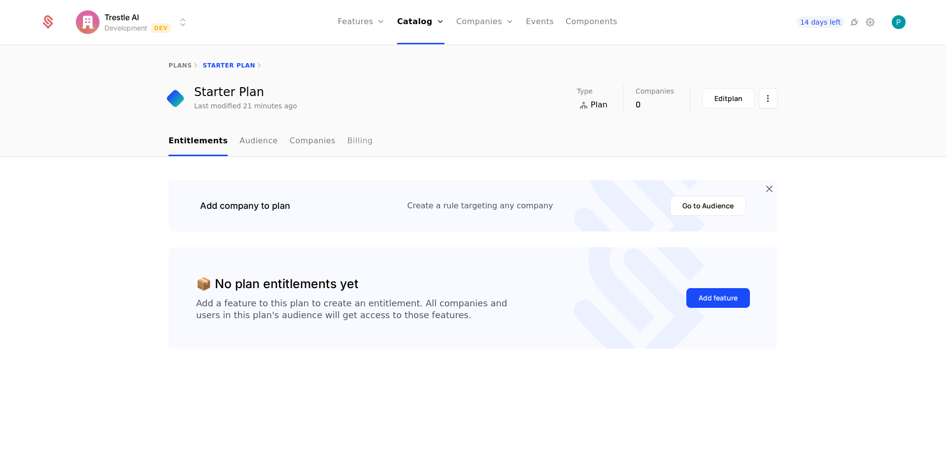
click at [347, 140] on link "Billing" at bounding box center [360, 141] width 26 height 29
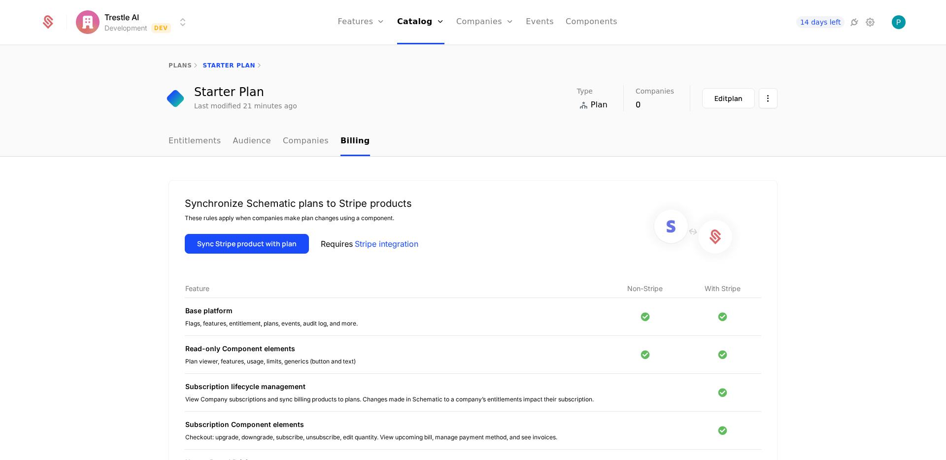
click at [394, 171] on div "Synchronize Schematic plans to Stripe products These rules apply when companies…" at bounding box center [473, 385] width 946 height 457
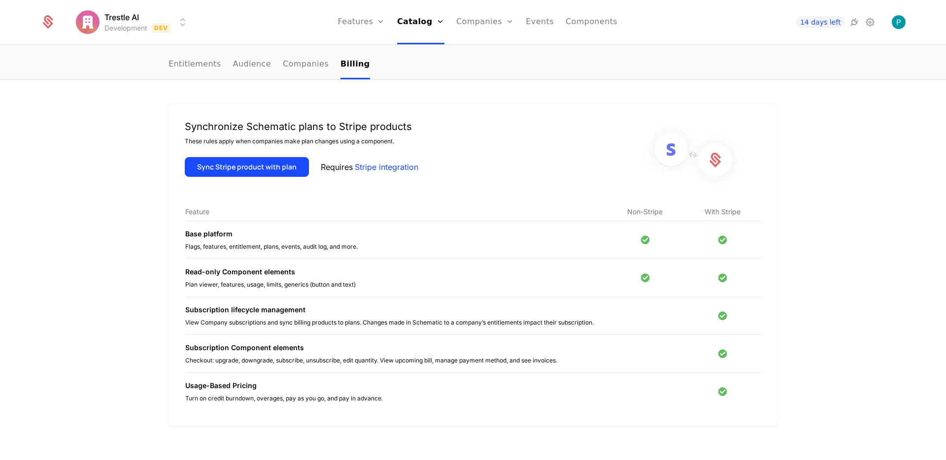
scroll to position [72, 0]
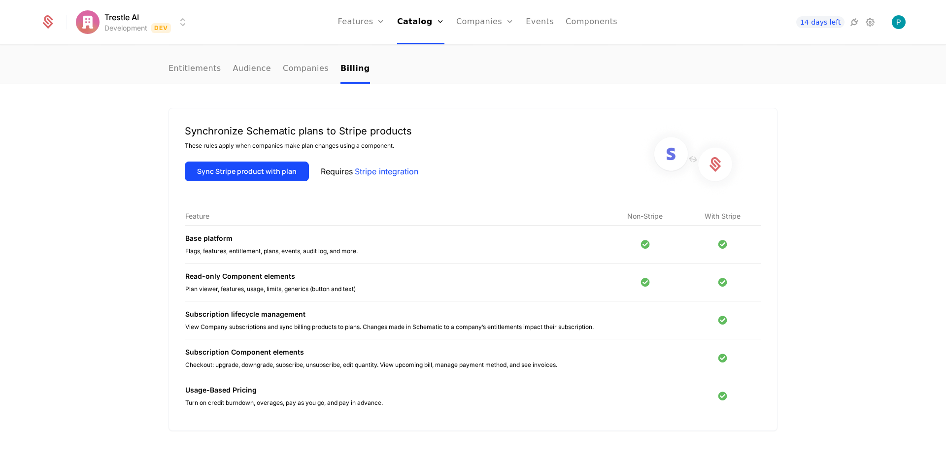
click at [431, 133] on div "Synchronize Schematic plans to Stripe products These rules apply when companies…" at bounding box center [473, 159] width 576 height 71
click at [351, 109] on div "Synchronize Schematic plans to Stripe products These rules apply when companies…" at bounding box center [472, 269] width 609 height 323
click at [401, 129] on div "Synchronize Schematic plans to Stripe products" at bounding box center [301, 131] width 233 height 14
click at [475, 101] on div "Synchronize Schematic plans to Stripe products These rules apply when companies…" at bounding box center [473, 312] width 946 height 457
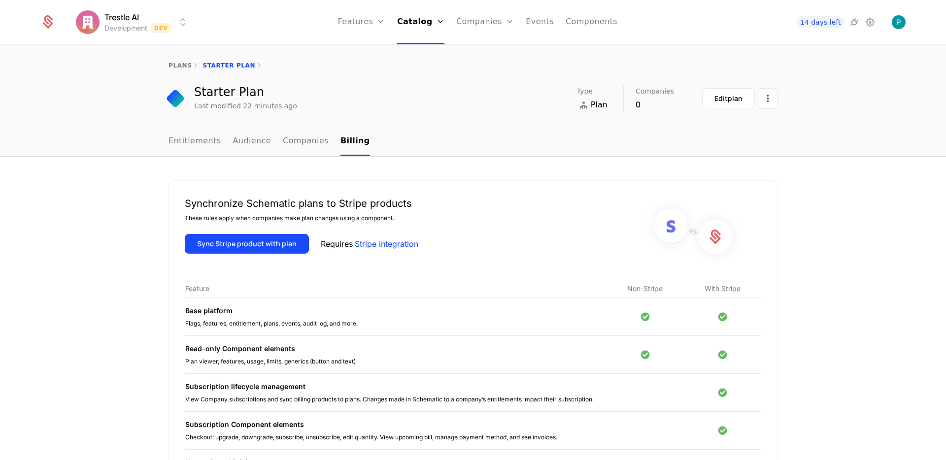
click at [395, 94] on div "Starter Plan Last modified 22 minutes ago Type Plan Companies 0 Edit plan" at bounding box center [472, 98] width 609 height 26
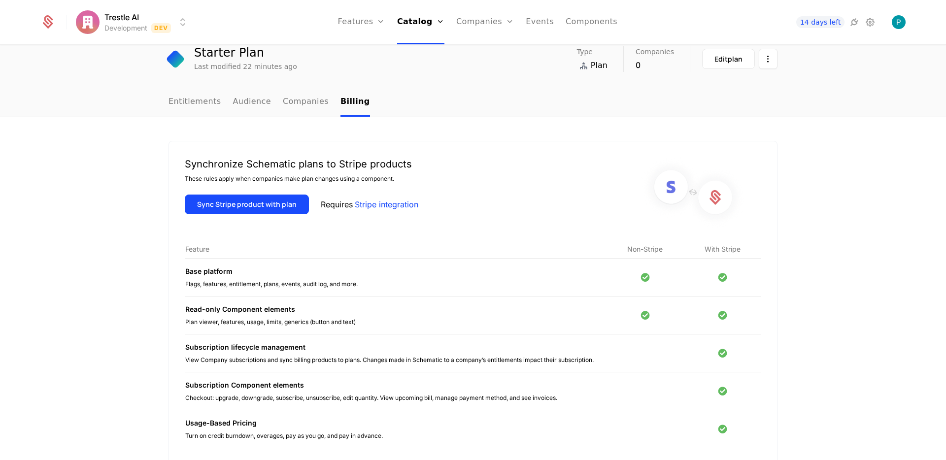
scroll to position [154, 0]
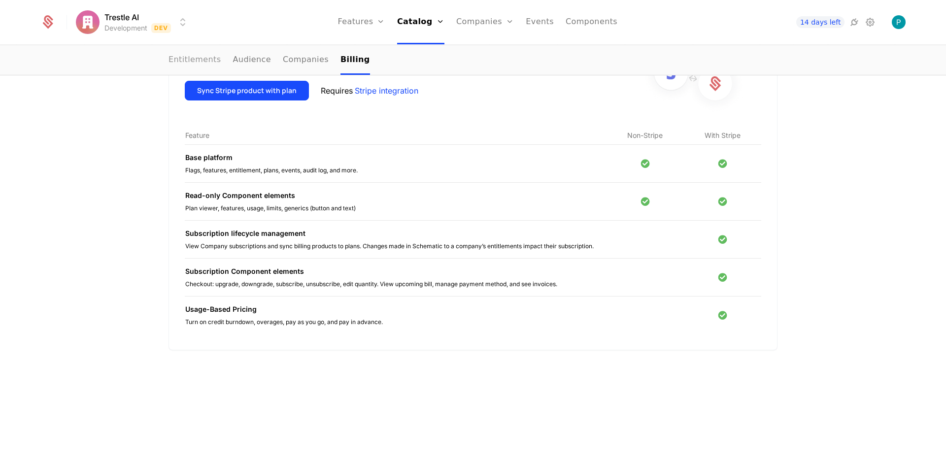
click at [175, 53] on link "Entitlements" at bounding box center [194, 60] width 53 height 29
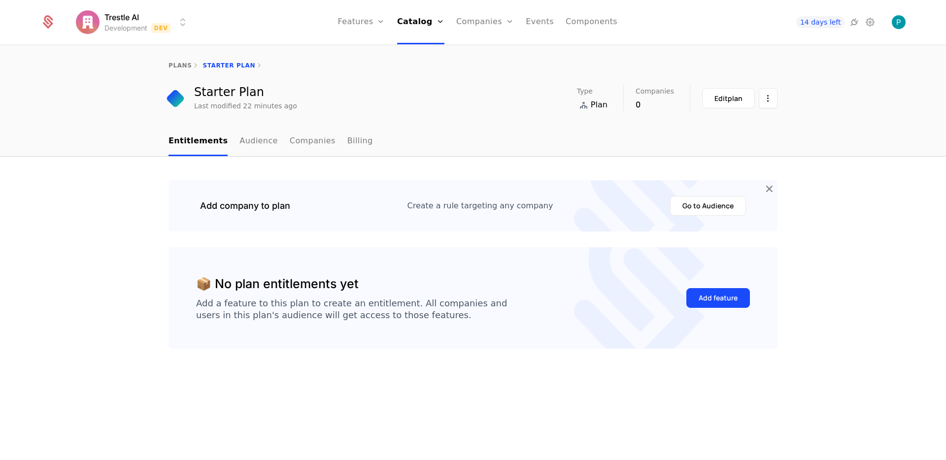
drag, startPoint x: 827, startPoint y: 286, endPoint x: 834, endPoint y: 286, distance: 7.4
click at [828, 286] on div "Add company to plan Create a rule targeting any company Go to Audience 📦 No pla…" at bounding box center [473, 309] width 946 height 304
click at [243, 145] on link "Audience" at bounding box center [258, 141] width 38 height 29
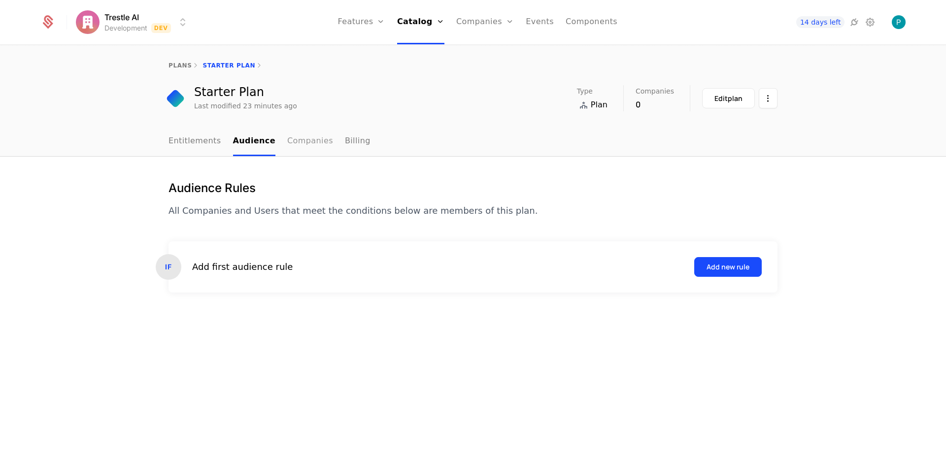
click at [303, 148] on link "Companies" at bounding box center [310, 141] width 46 height 29
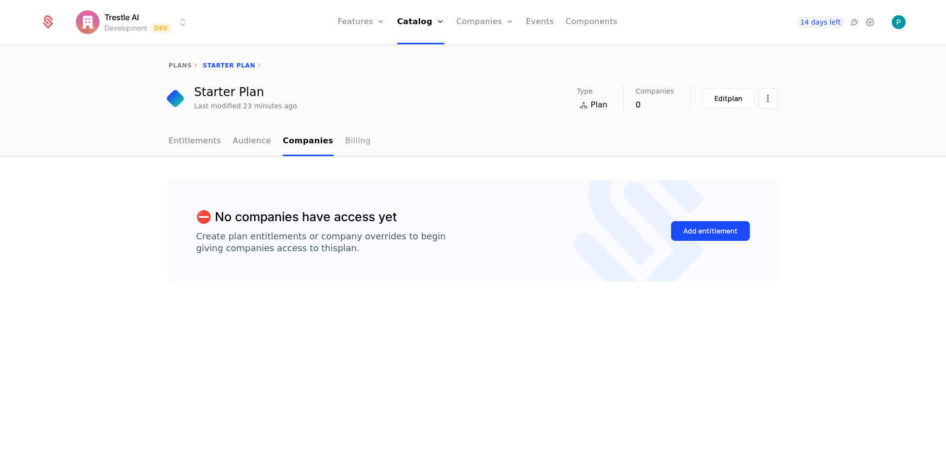
click at [352, 142] on link "Billing" at bounding box center [358, 141] width 26 height 29
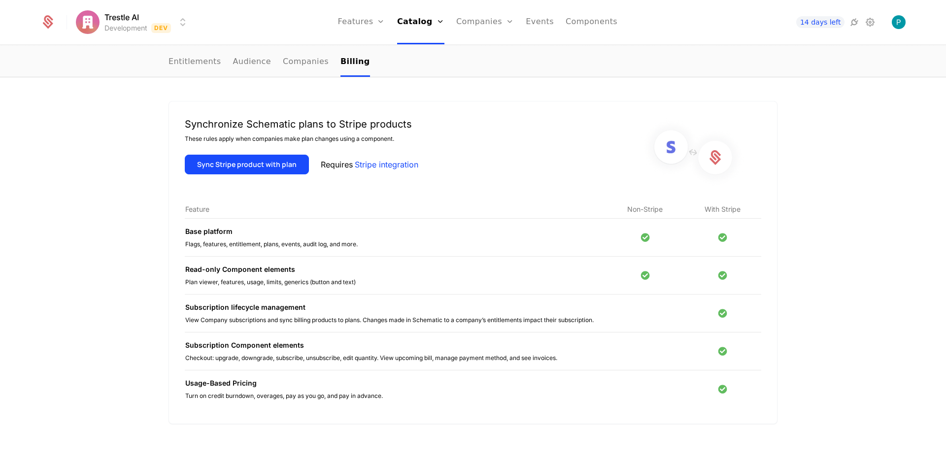
scroll to position [154, 0]
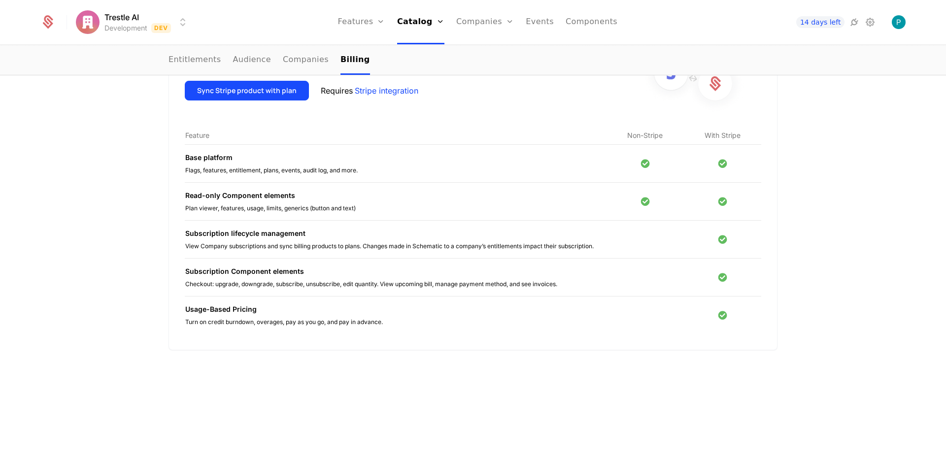
click at [138, 147] on div "Synchronize Schematic plans to Stripe products These rules apply when companies…" at bounding box center [473, 231] width 946 height 457
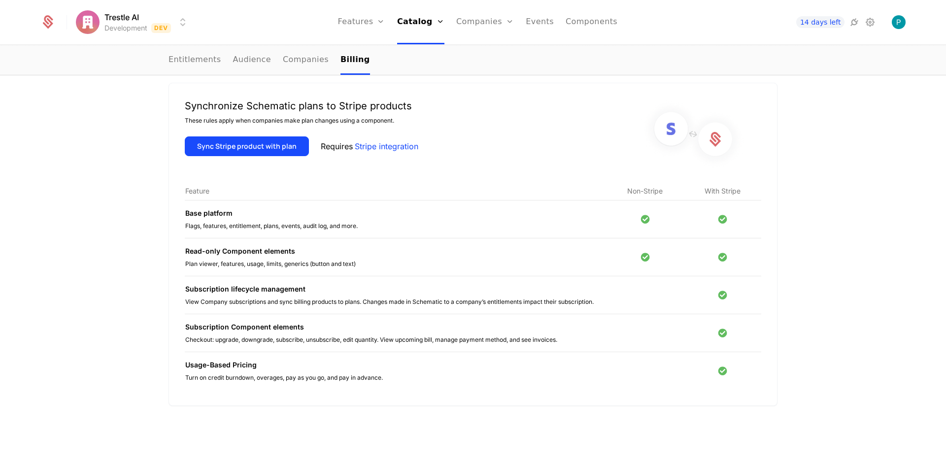
scroll to position [0, 0]
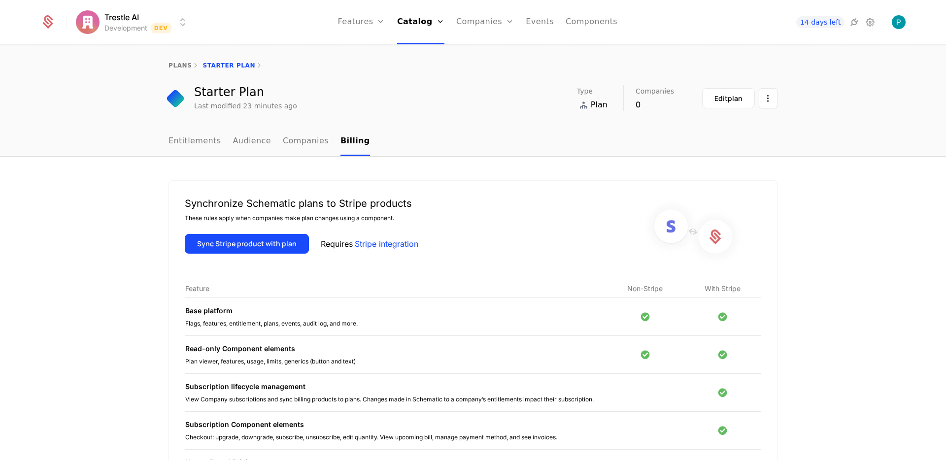
click at [215, 129] on ul "Entitlements Audience Companies Billing" at bounding box center [268, 141] width 201 height 29
click at [190, 142] on link "Entitlements" at bounding box center [194, 141] width 53 height 29
